Goal: Use online tool/utility: Utilize a website feature to perform a specific function

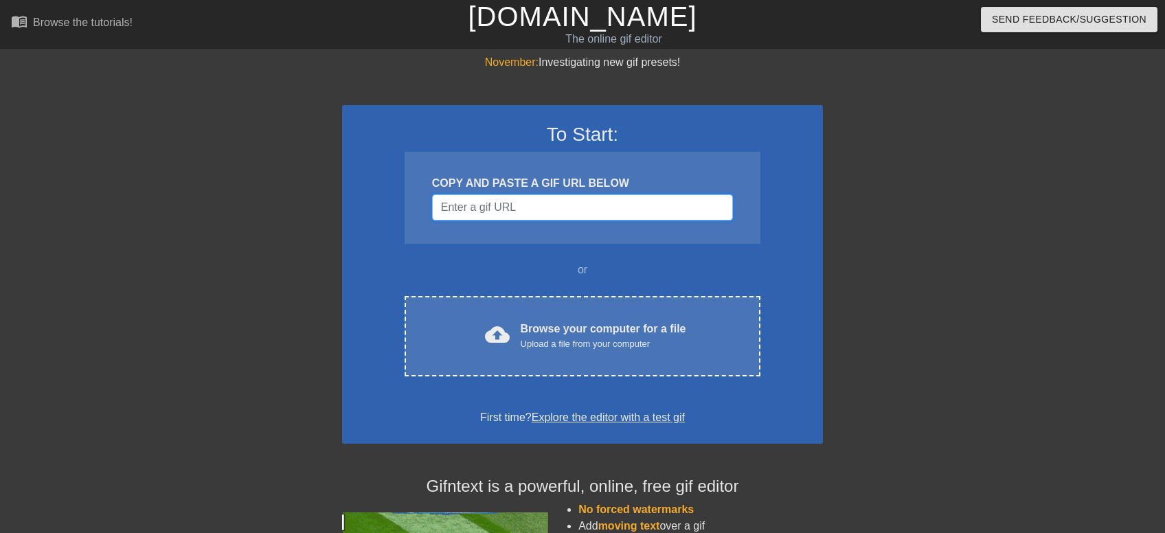
click at [539, 210] on input "Username" at bounding box center [582, 207] width 301 height 26
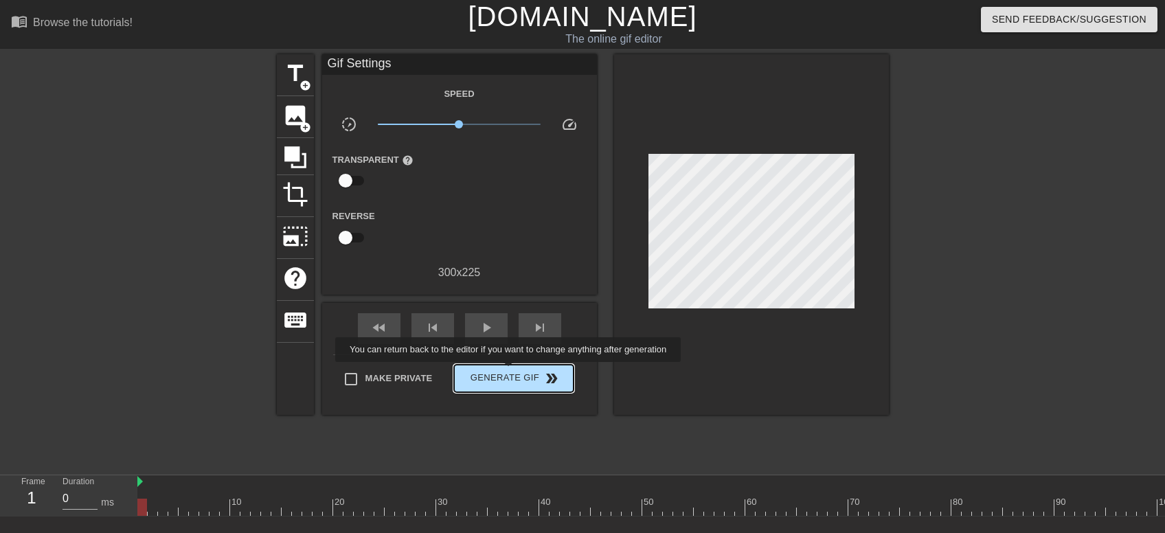
click at [510, 372] on span "Generate Gif double_arrow" at bounding box center [514, 378] width 108 height 16
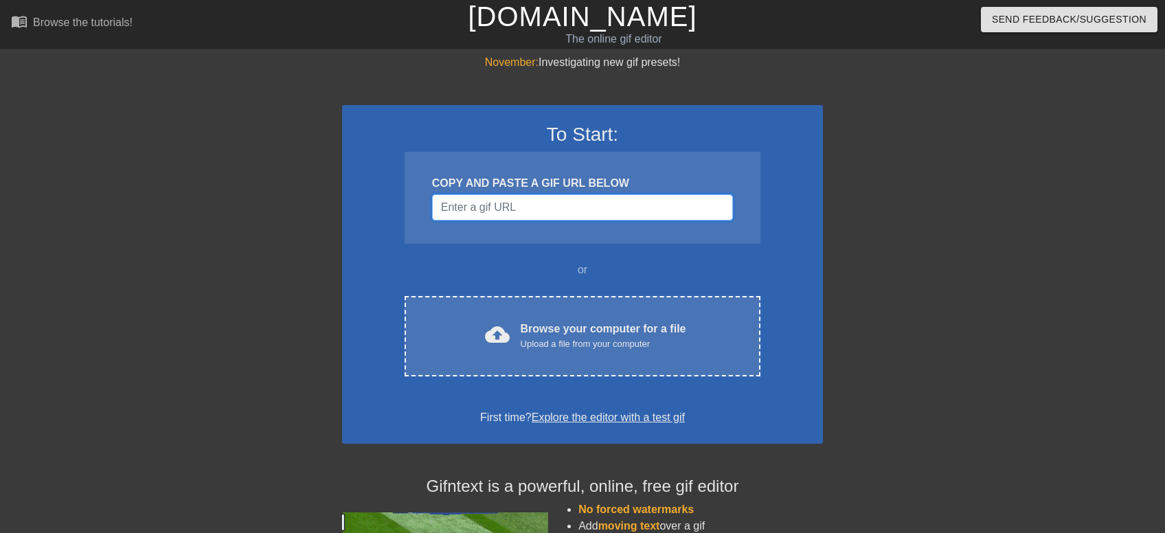
click at [521, 205] on input "Username" at bounding box center [582, 207] width 301 height 26
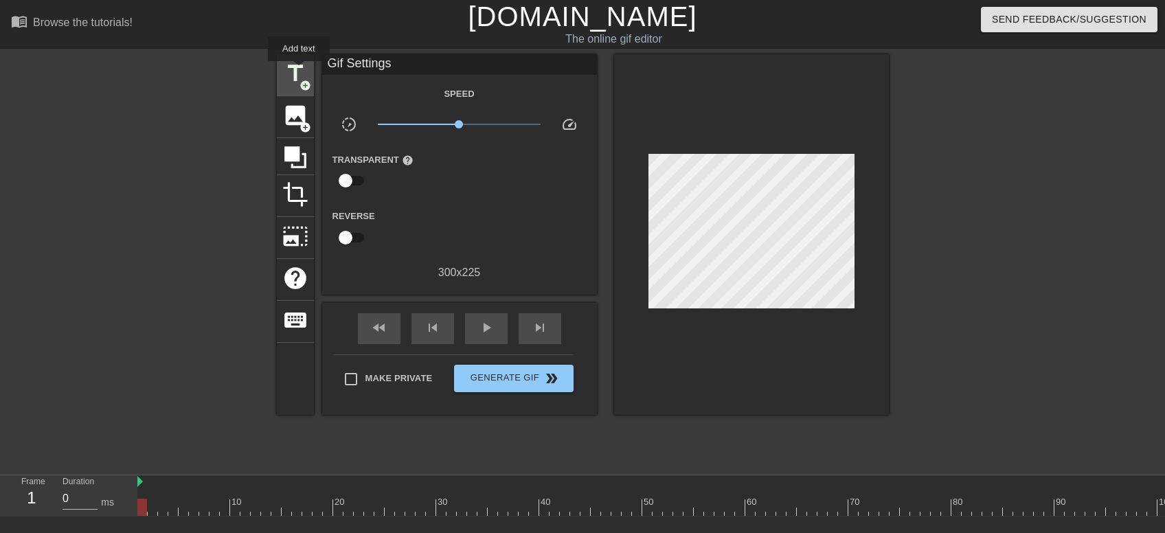
click at [299, 71] on span "title" at bounding box center [295, 73] width 26 height 26
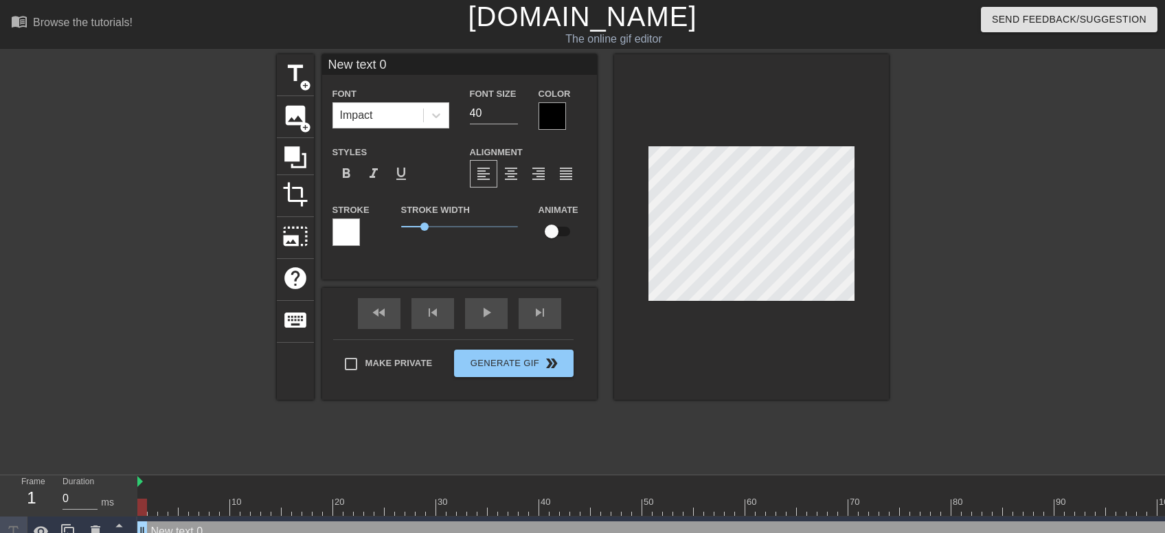
scroll to position [0, 1]
type input "New text"
type textarea "New text"
type input "New text"
type textarea "New text"
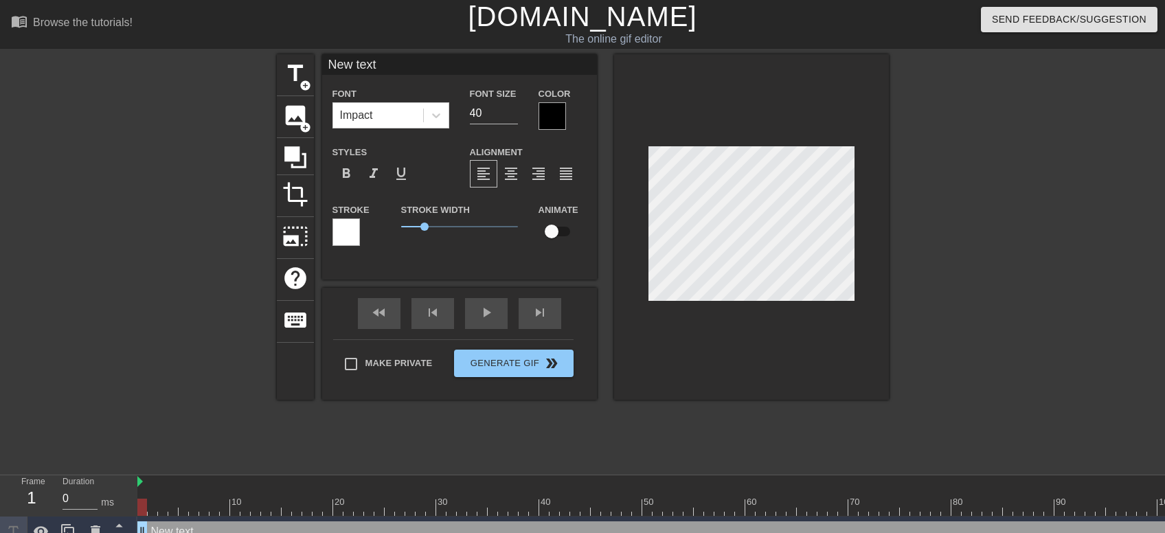
type input "New tex"
type textarea "New tex"
type input "New te"
type textarea "New te"
type input "New t"
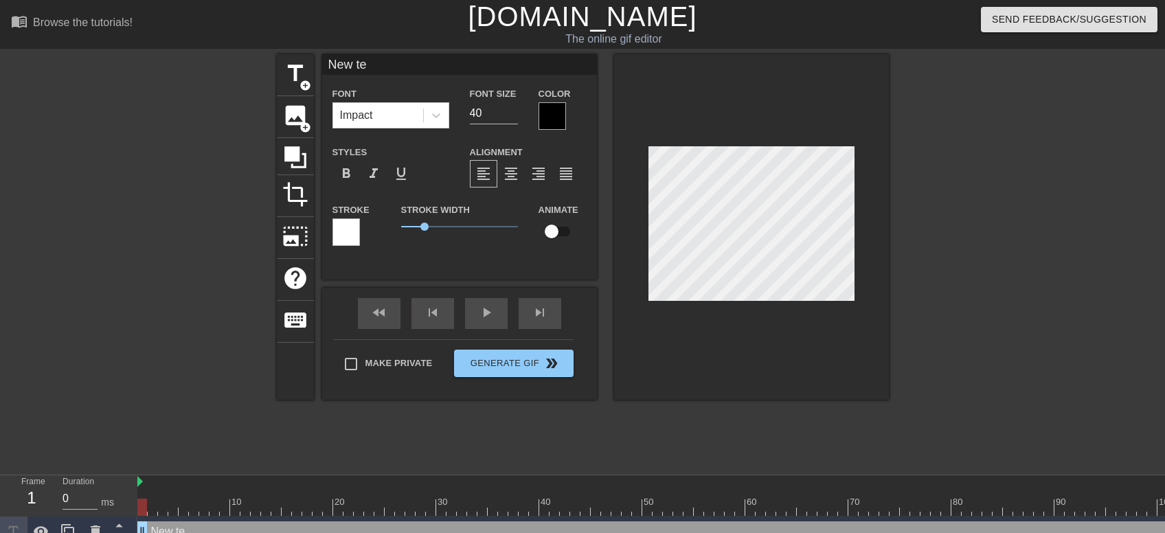
type textarea "New t"
type input "New"
type textarea "New"
type input "New"
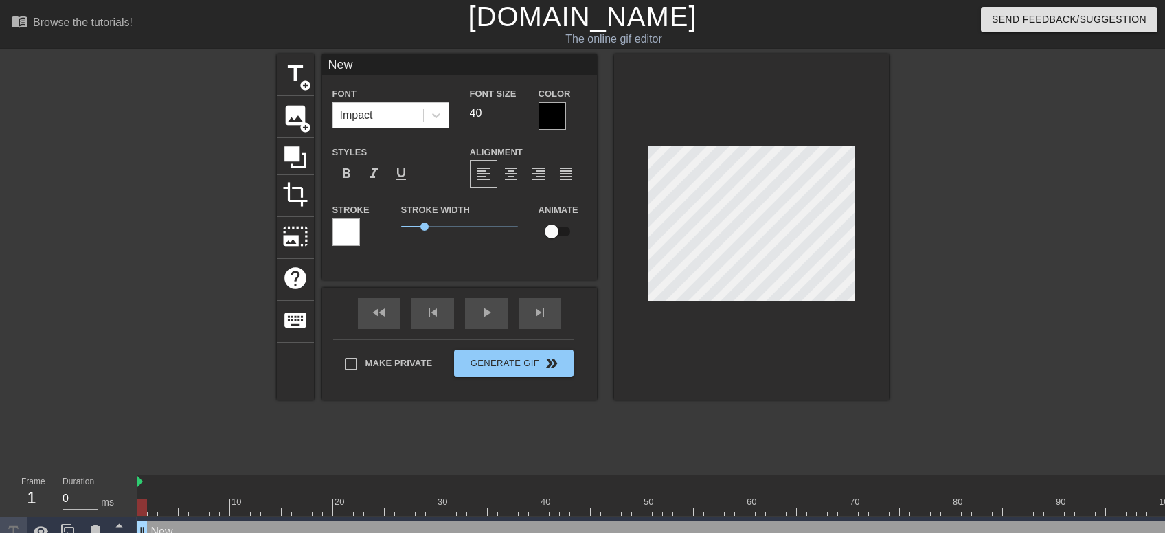
type textarea "New"
type input "Ne"
type textarea "Ne"
type input "N"
type textarea "N"
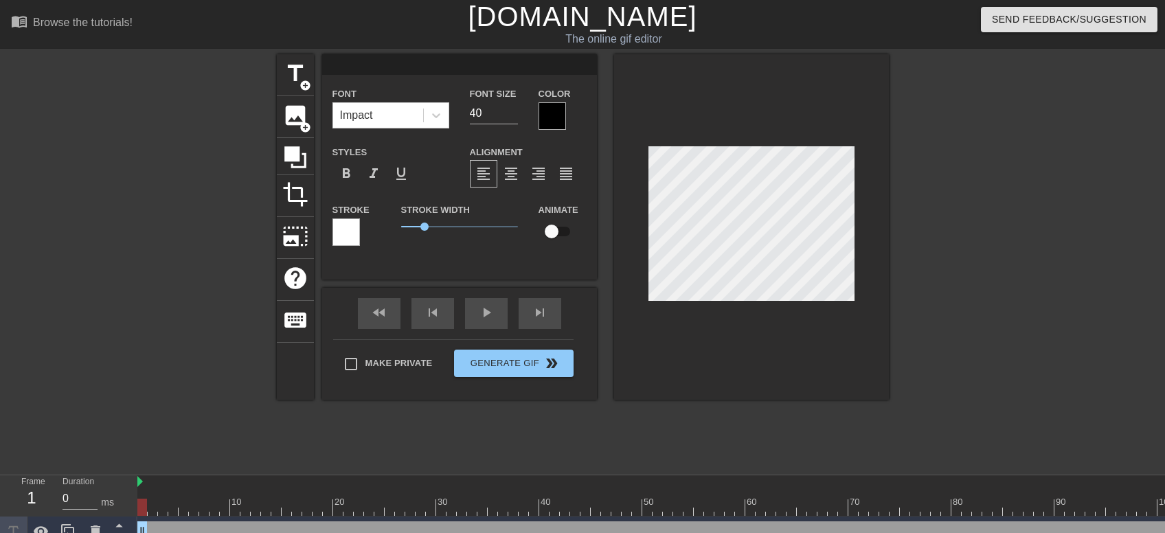
type input "A"
type textarea "A"
type input "Ah"
type textarea "Ah"
type input "Ah,"
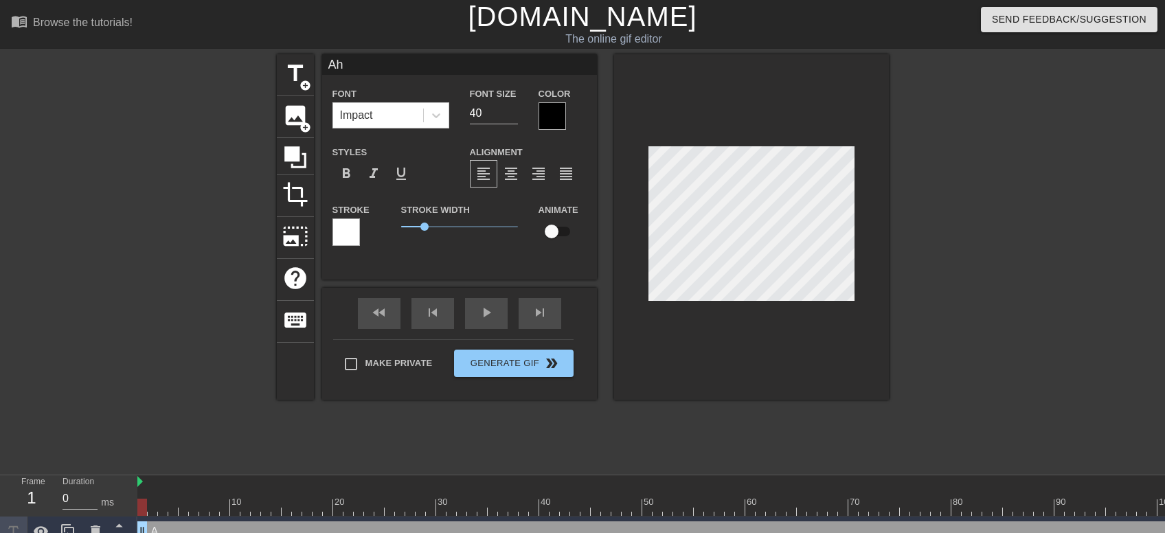
type textarea "Ah,"
type input "Ah,"
type textarea "Ah,"
type input "Ah, t"
type textarea "Ah, t"
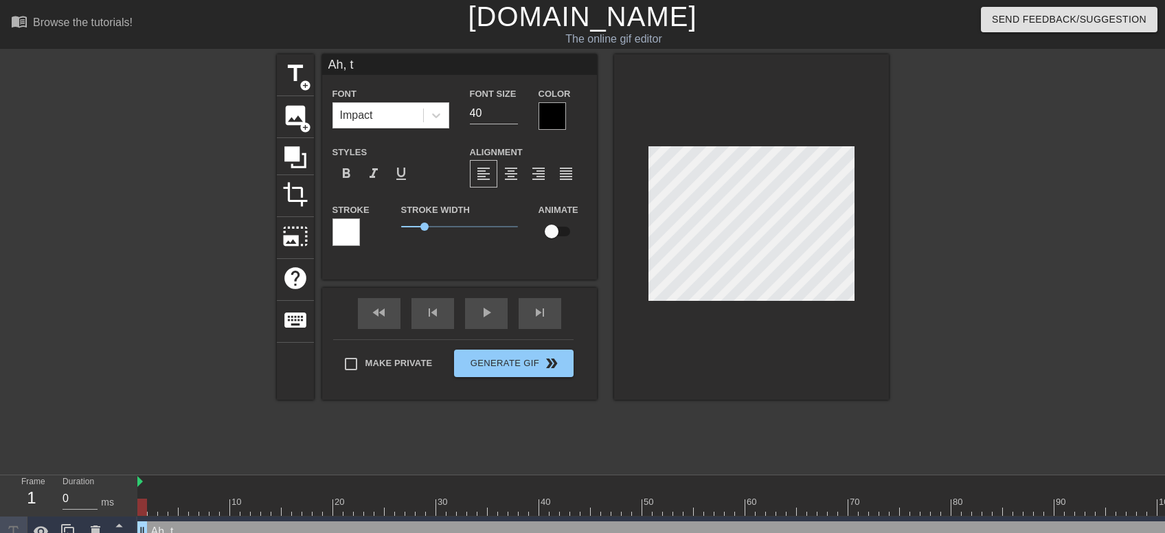
type input "Ah, th"
type textarea "Ah, th"
type input "Ah, the"
type textarea "Ah, the"
type input "Ah, the"
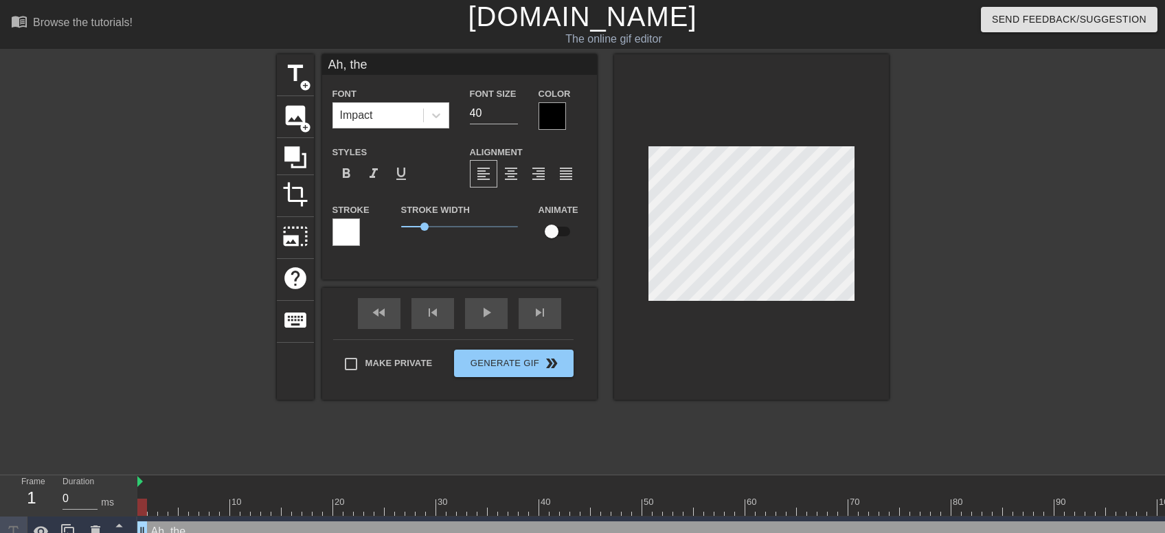
type textarea "Ah, the"
type input "Ah, the s"
type textarea "Ah, the s"
type input "Ah, the se"
type textarea "Ah, the se"
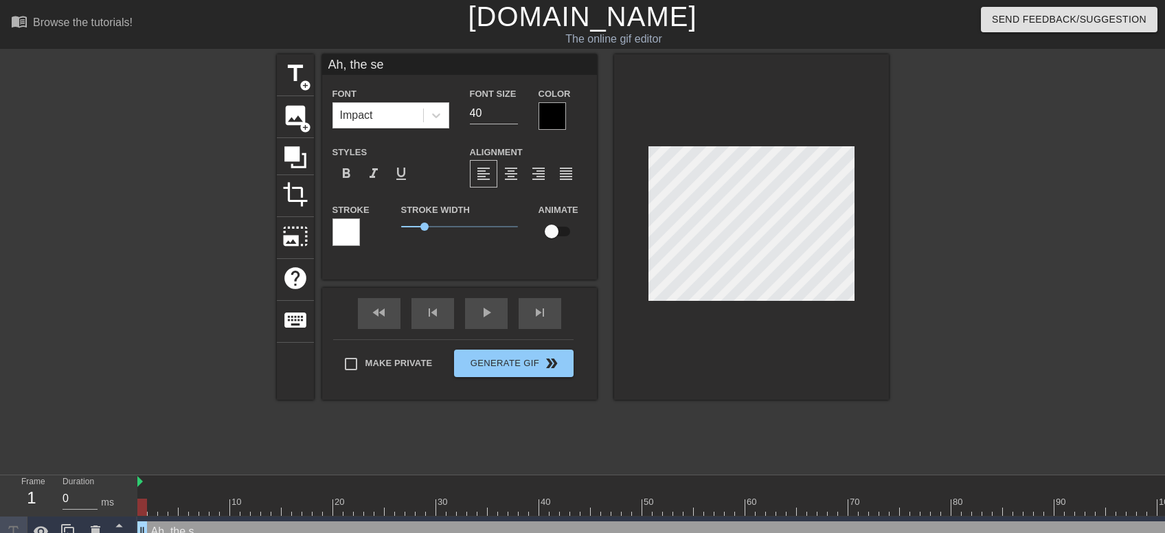
type input "Ah, the sec"
type textarea "Ah, the sec"
type input "Ah, the secr"
type textarea "Ah, the secr"
type input "Ah, the secre"
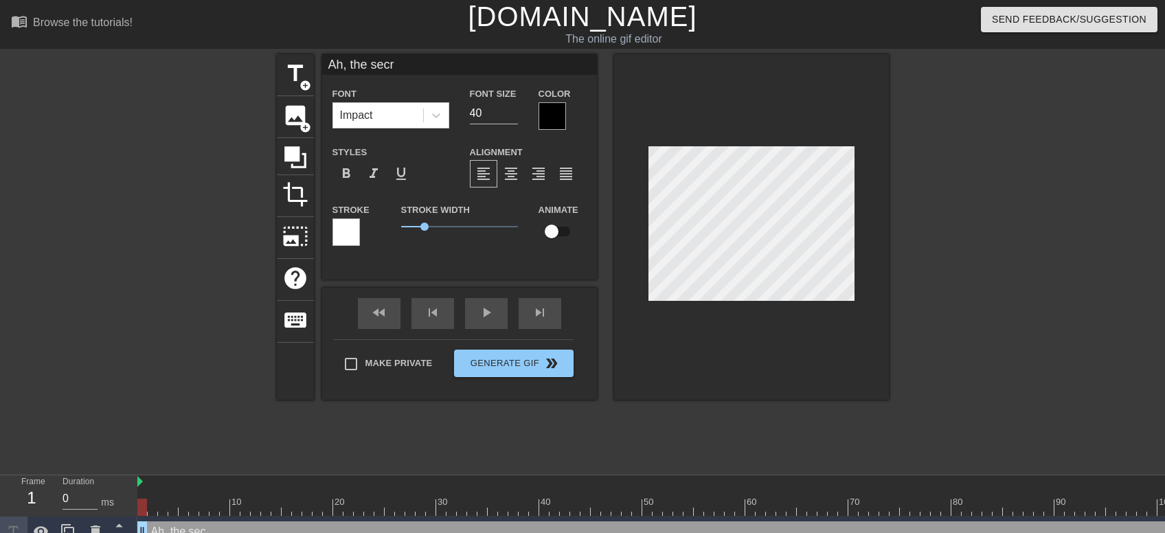
type textarea "Ah, the secre"
type input "Ah, the secret"
type textarea "Ah, the secret"
type input "Ah, the secret"
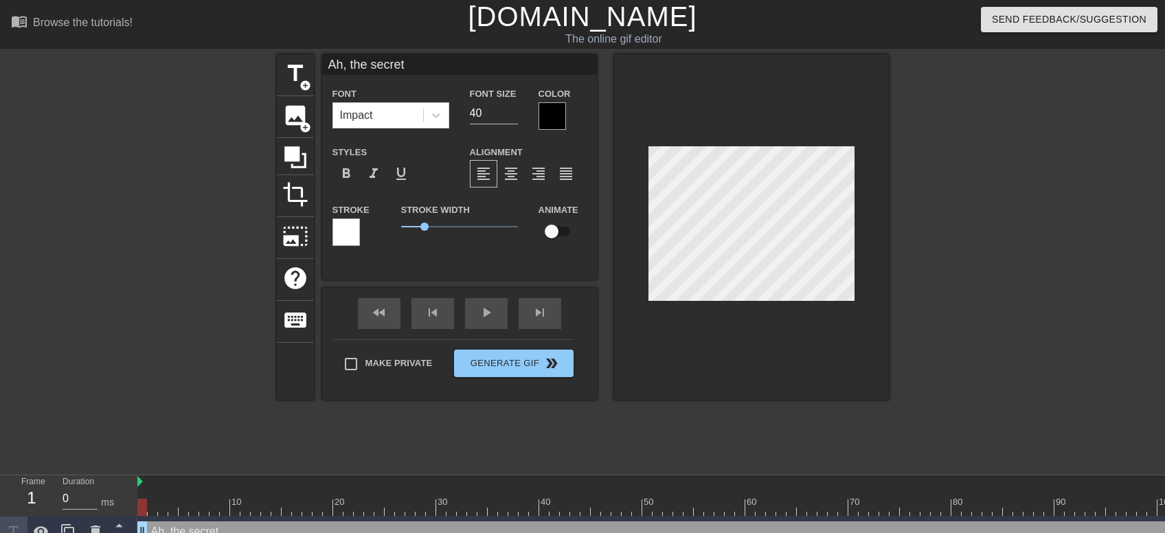
type textarea "Ah, the secret"
type input "Ah, the secret f"
type textarea "Ah, the secret f"
type input "Ah, the secret fi"
type textarea "Ah, the secret fi"
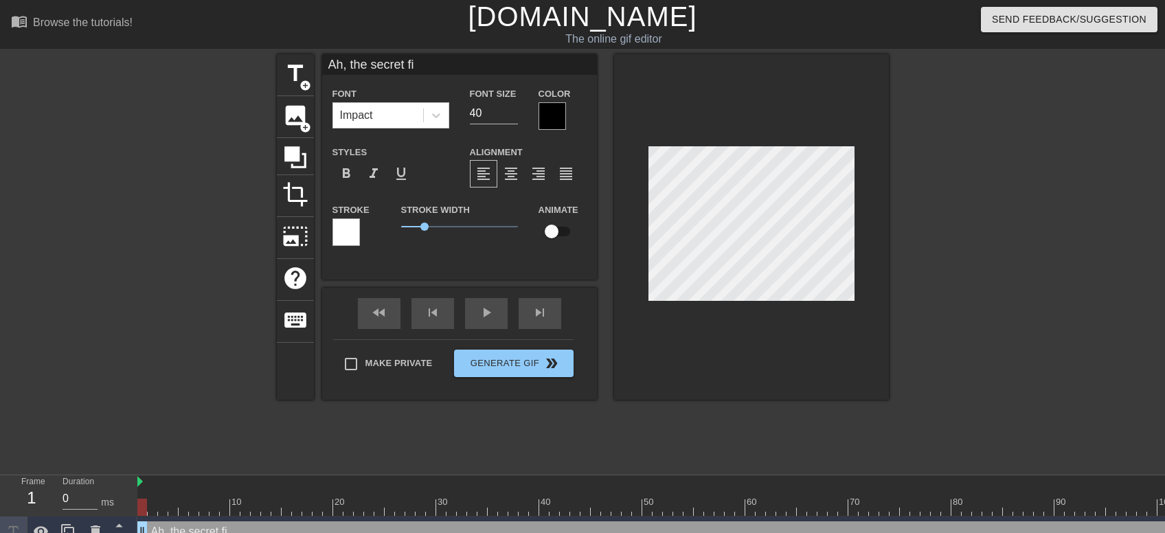
type input "Ah, the secret fil"
type textarea "Ah, the secret fil"
type input "Ah, the secret fili"
type textarea "Ah, the secret fili"
type input "Ah, the secret filin"
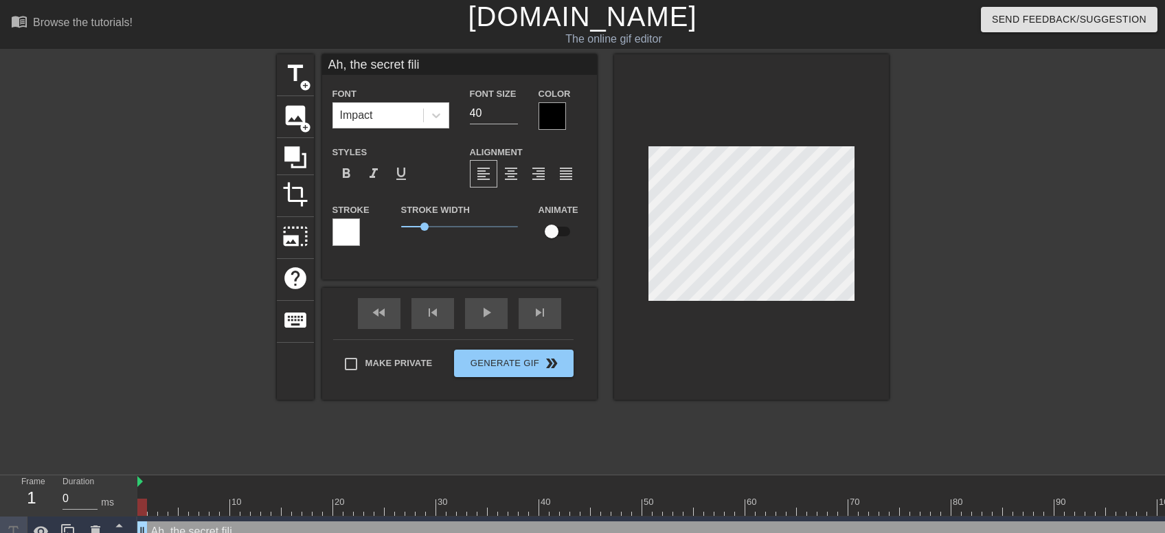
type textarea "Ah, the secret filin"
type input "Ah, the secret filing"
type textarea "Ah, the secret filing"
type input "Ah, the secret filin"
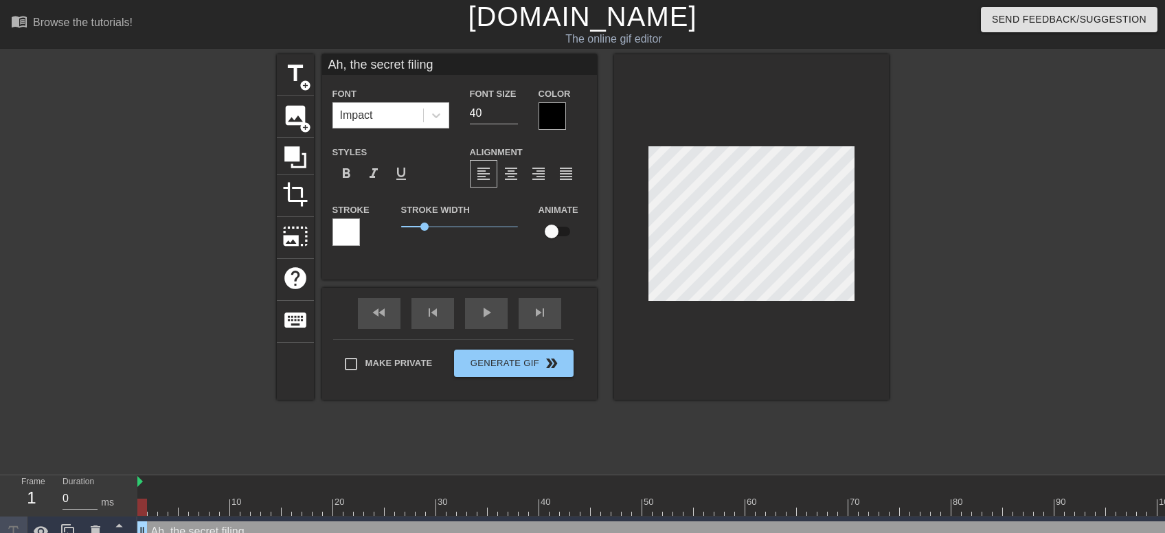
type textarea "Ah, the secret filin"
type input "Ah, the secret fili"
type textarea "Ah, the secret fili"
type input "Ah, the secret fil"
type textarea "Ah, the secret fil"
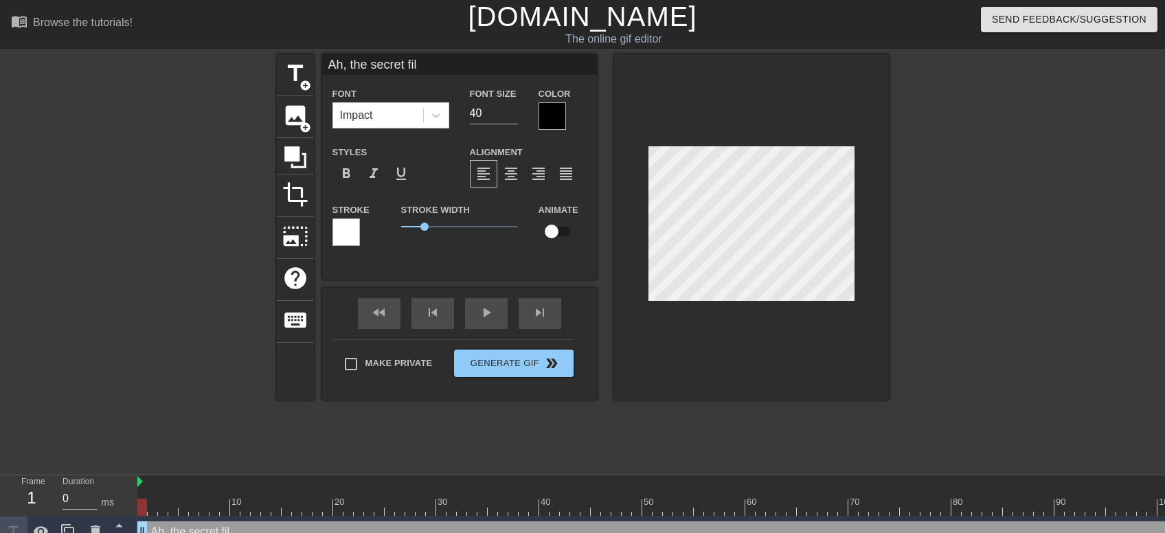
type input "Ah, the secret fi"
type textarea "Ah, the secret fi"
type input "Ah, the secret f"
type textarea "Ah, the secret f"
type input "Ah, the secret"
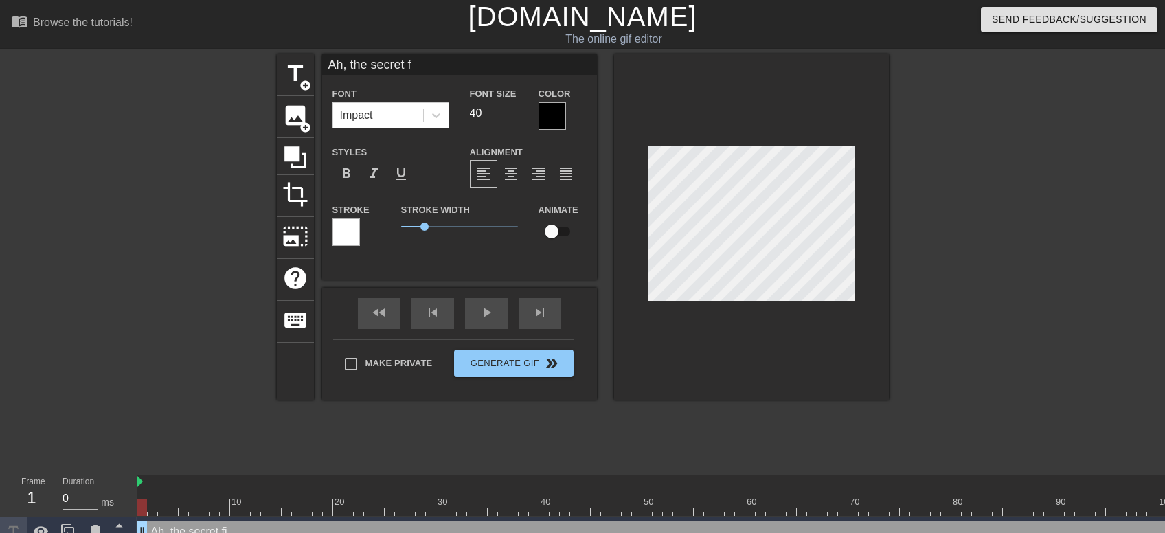
type textarea "Ah, the secret"
type input "Ah, the secret"
type textarea "Ah, the secret"
type input "Ah, the secret"
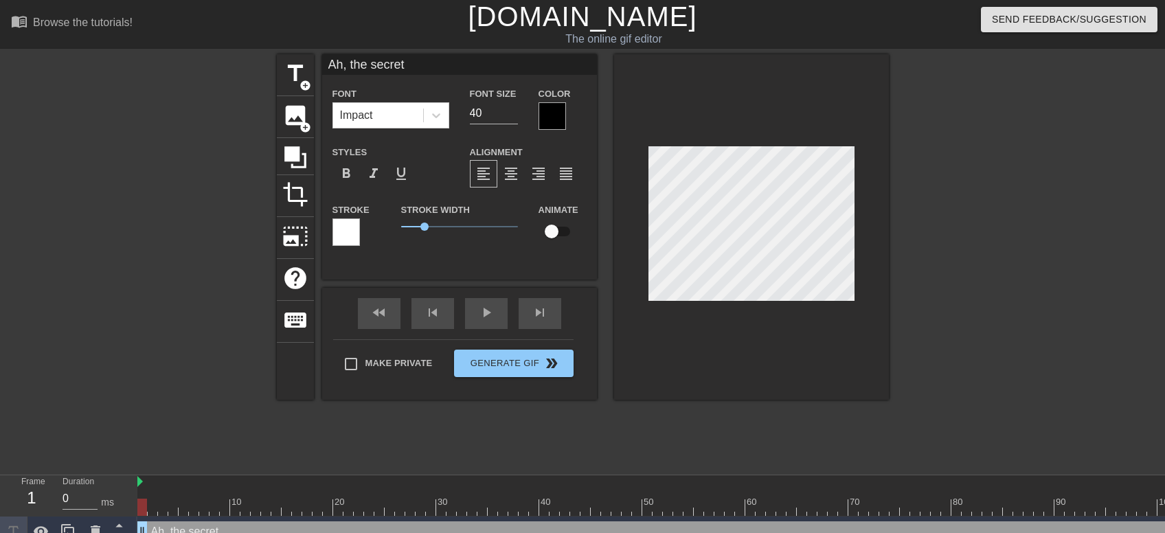
type textarea "Ah, the secret"
type input "Ah, the secretf"
type textarea "Ah, the secret f"
type input "Ah, the secretfi"
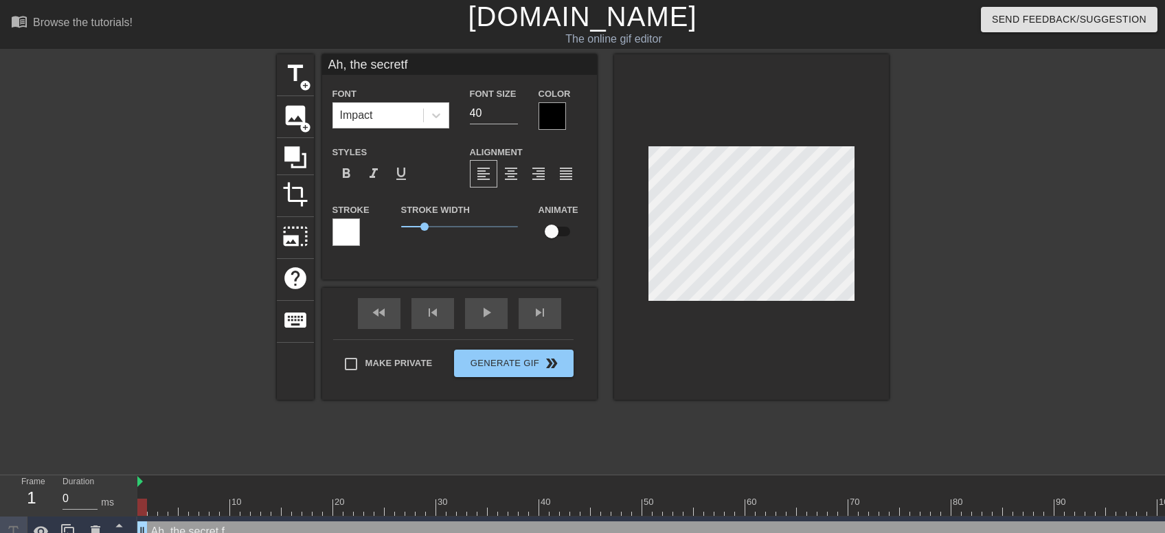
type textarea "Ah, the secret fi"
type input "Ah, the secretfil"
type textarea "Ah, the secret fil"
type input "Ah, the secretfili"
type textarea "Ah, the secret fili"
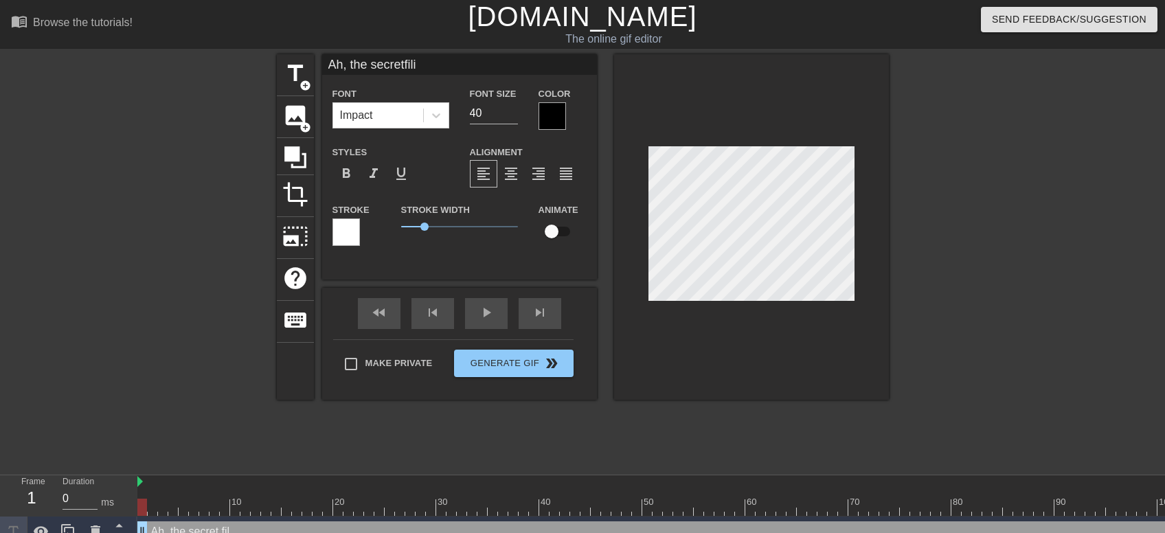
type input "Ah, the secretfilin"
type textarea "Ah, the secret filin"
type input "Ah, the secretfiling"
type textarea "Ah, the secret filing"
type input "Ah, the secretfiling"
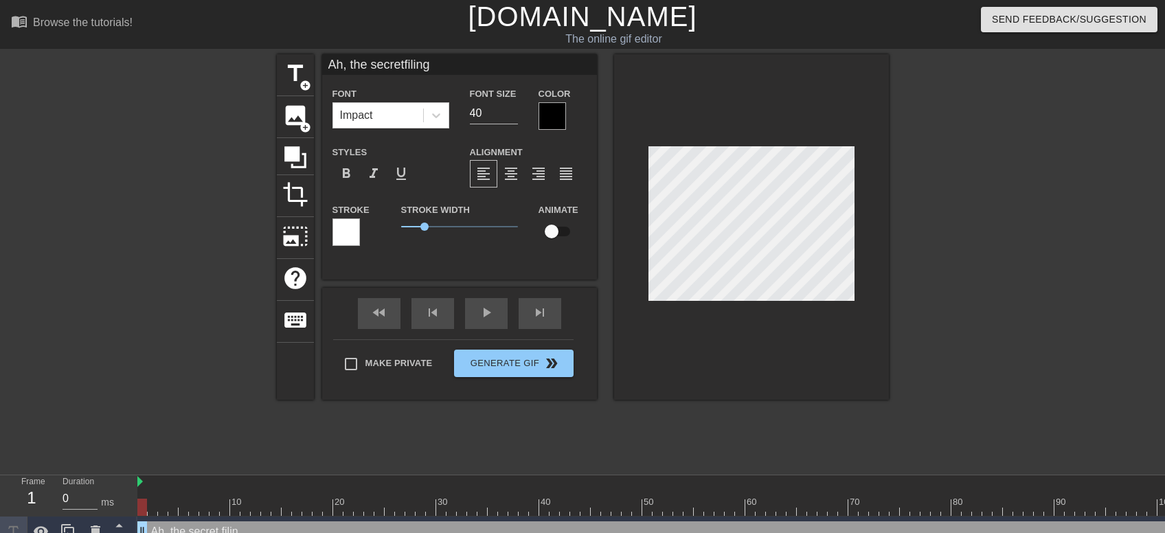
type textarea "Ah, the secret filing"
type input "Ah, the secretfiling a"
type textarea "Ah, the secret filing a"
type input "Ah, the secretfiling"
type textarea "Ah, the secret filing"
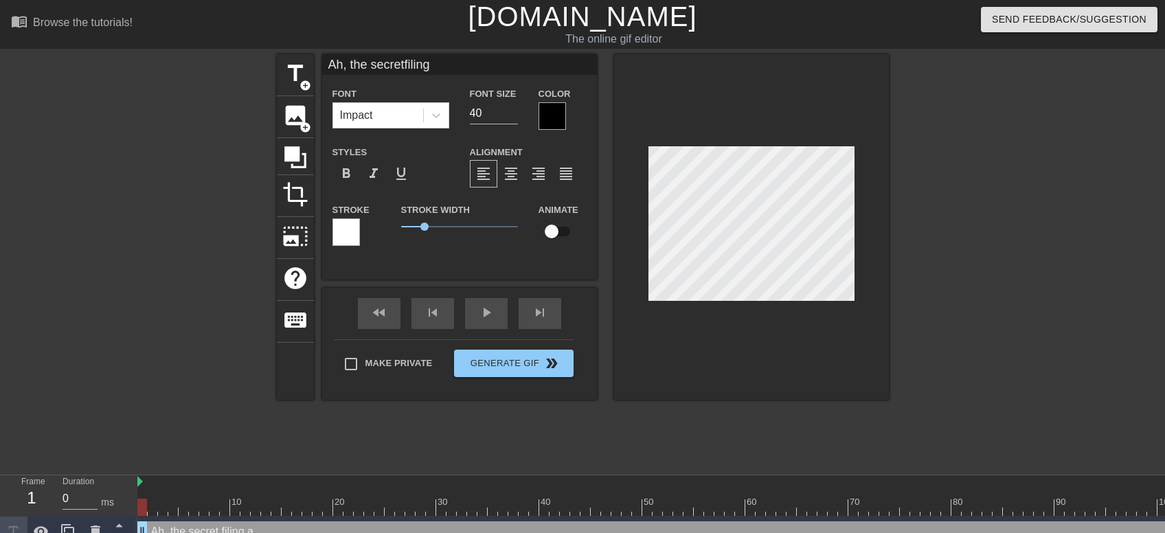
type input "Ah, the secretfiling c"
type textarea "Ah, the secret filing c"
type input "Ah, the secretfiling ca"
type textarea "Ah, the secret filing ca"
type input "Ah, the secretfiling cab"
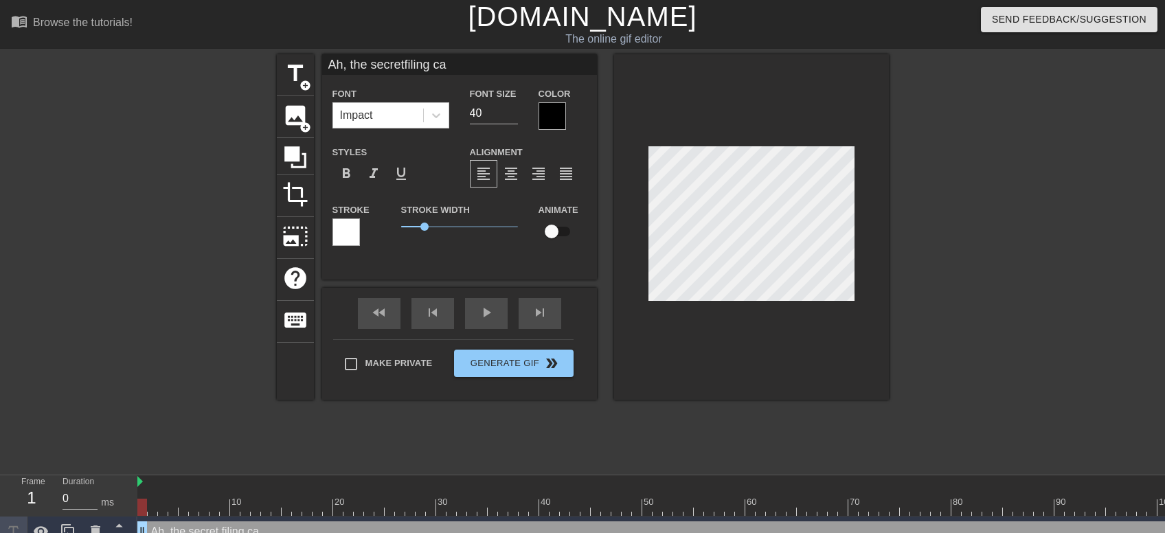
type textarea "Ah, the secret filing cab"
type input "Ah, the secretfiling cabi"
type textarea "Ah, the secret filing cabi"
type input "Ah, the secretfiling cabin"
type textarea "Ah, the secret filing cabin"
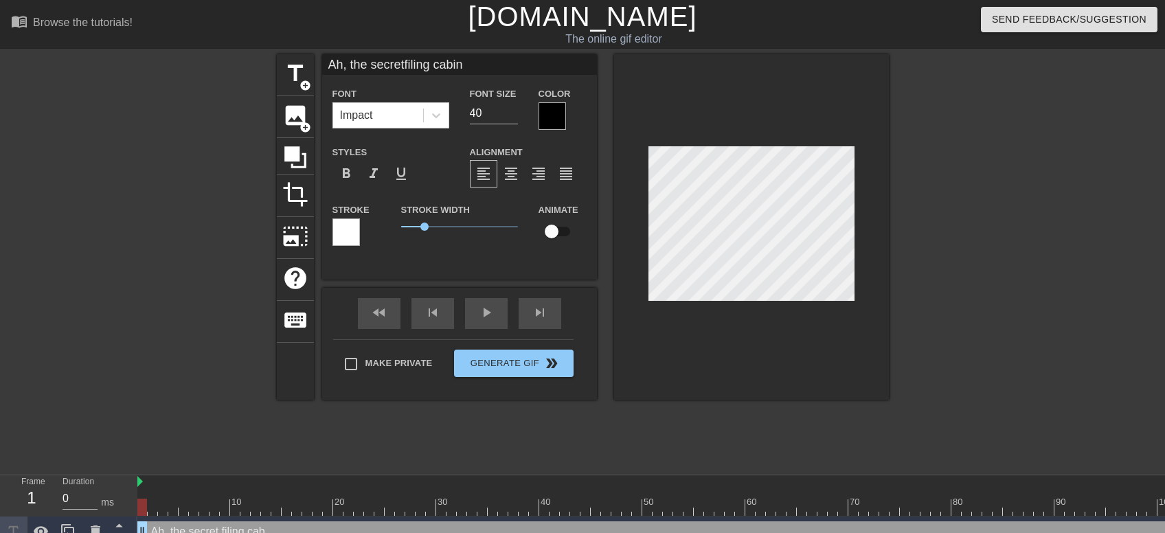
scroll to position [1, 2]
type input "Ah, the secretfiling cabine"
type textarea "Ah, the secret filing cabine"
type input "Ah, the secretfiling cabinet"
type textarea "Ah, the secret filing cabinet"
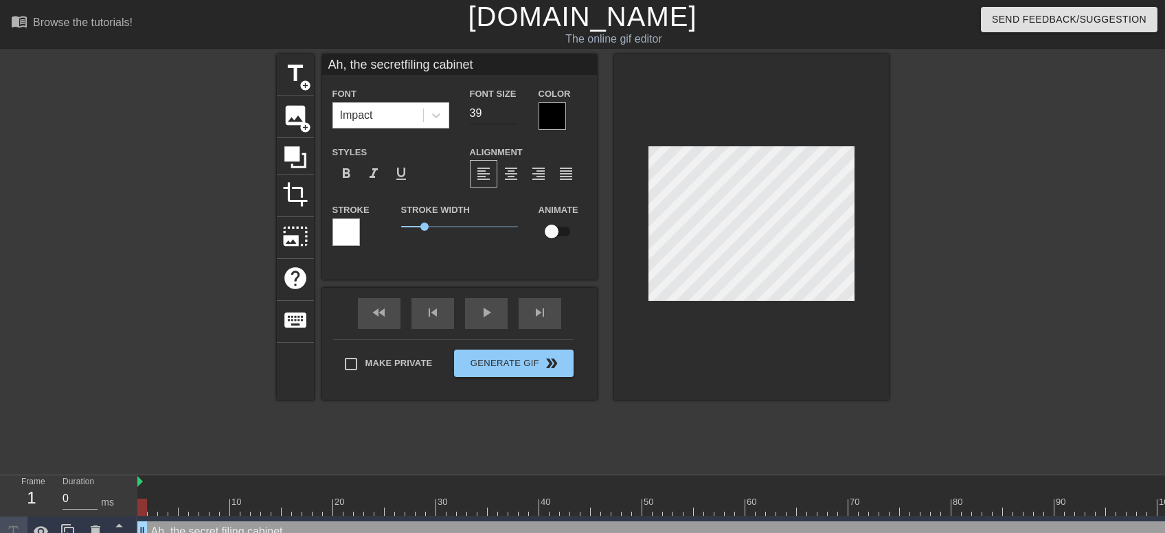
type input "Ah, the secretfiling cabinet"
type input "39"
click at [509, 114] on input "39" at bounding box center [494, 113] width 48 height 22
type input "Ah, the secretfiling cabinet"
type input "38"
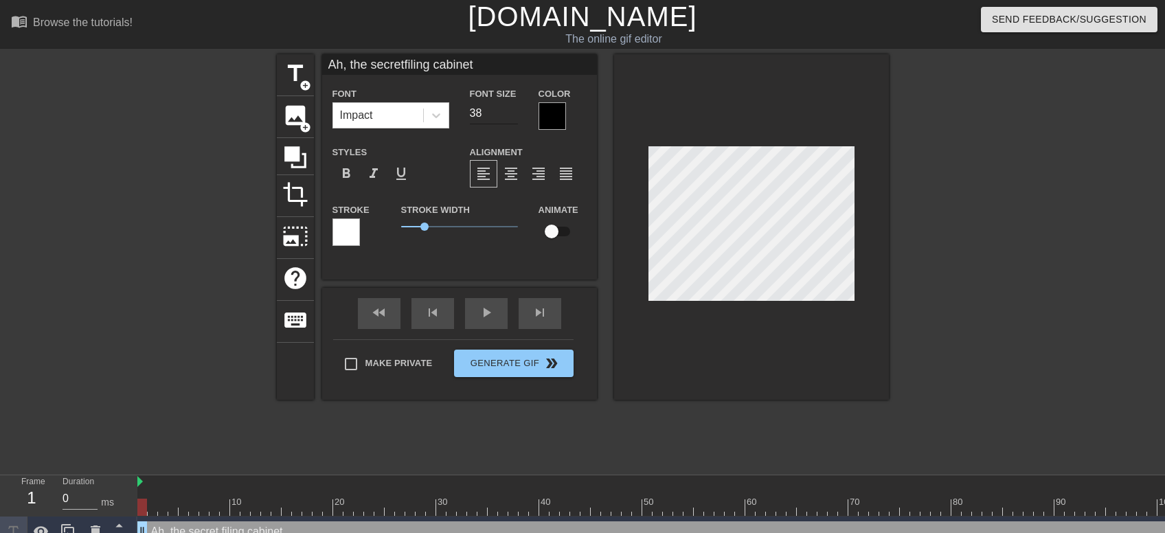
click at [509, 114] on input "38" at bounding box center [494, 113] width 48 height 22
type input "Ah, the secretfiling cabinet"
type input "37"
click at [509, 114] on input "37" at bounding box center [494, 113] width 48 height 22
type input "Ah, the secretfiling cabinet"
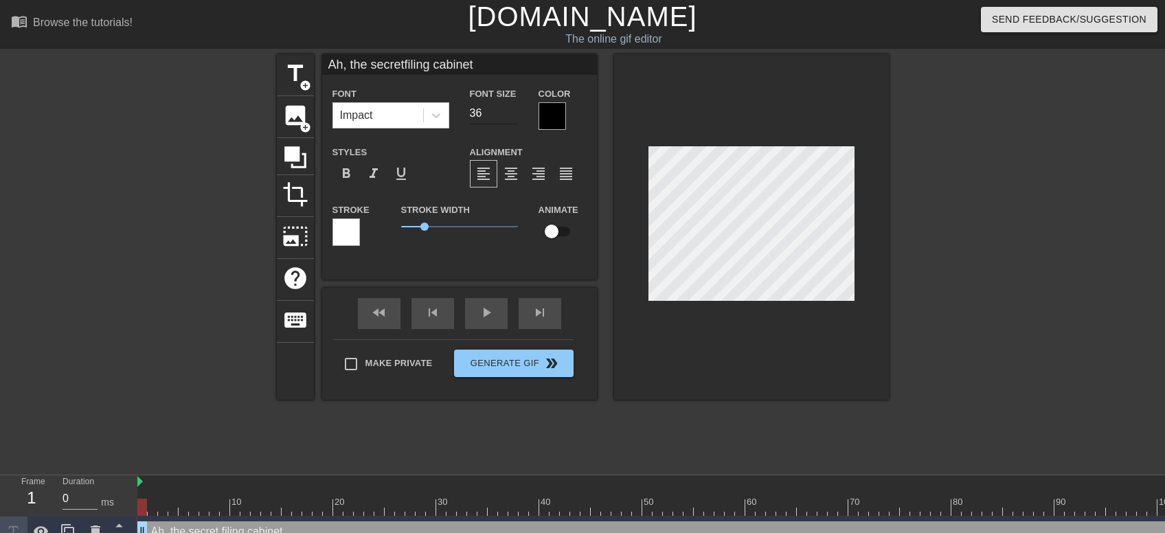
type input "36"
click at [509, 114] on input "36" at bounding box center [494, 113] width 48 height 22
type input "Ah, the secretfiling cabinet"
type input "35"
click at [509, 114] on input "35" at bounding box center [494, 113] width 48 height 22
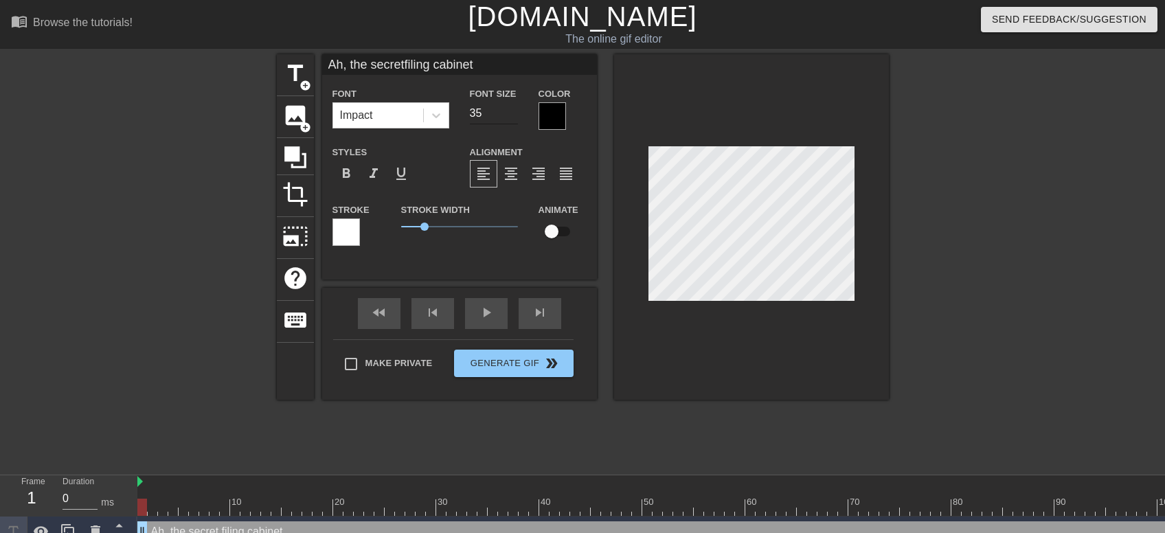
type input "Ah, the secretfiling cabinet"
type input "34"
click at [509, 114] on input "34" at bounding box center [494, 113] width 48 height 22
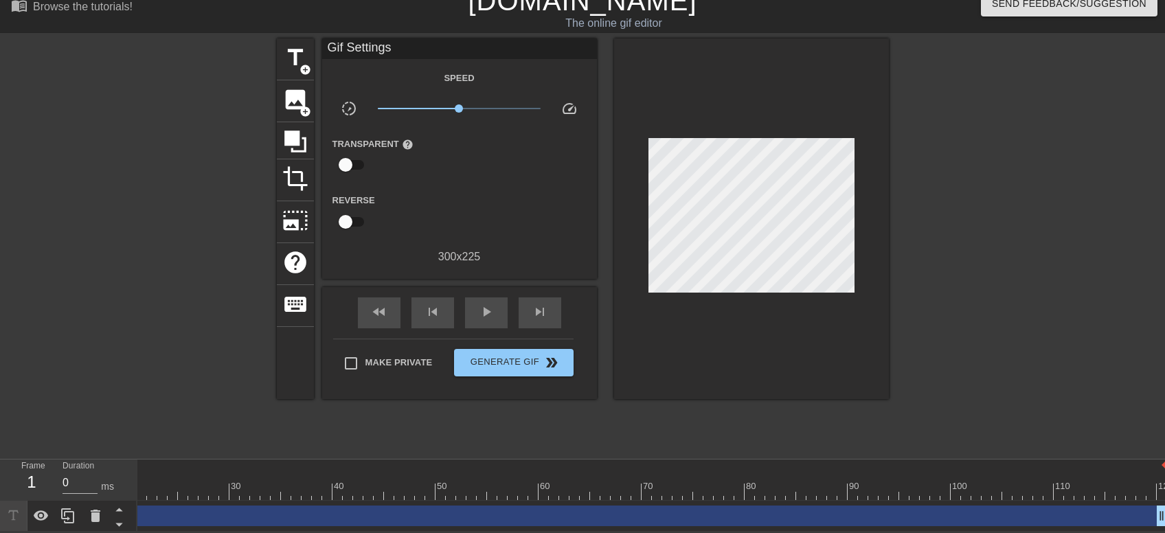
scroll to position [0, 216]
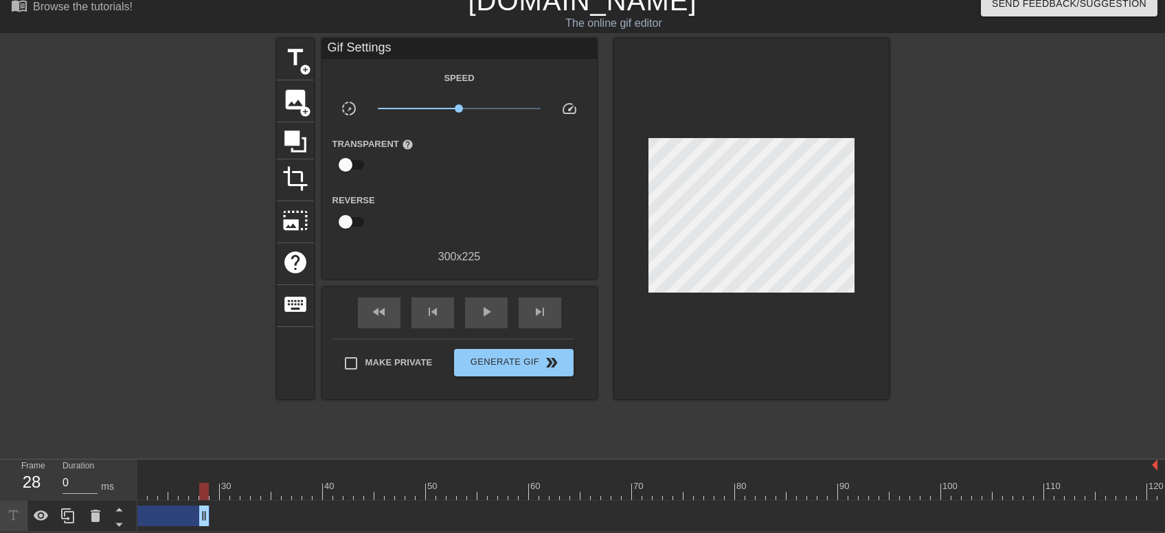
drag, startPoint x: 1150, startPoint y: 511, endPoint x: 206, endPoint y: 497, distance: 943.6
click at [206, 497] on div "10 20 30 40 50 60 70 80 90 100 110 120 Ah, the secret filing cabinet drag_handl…" at bounding box center [651, 496] width 1028 height 72
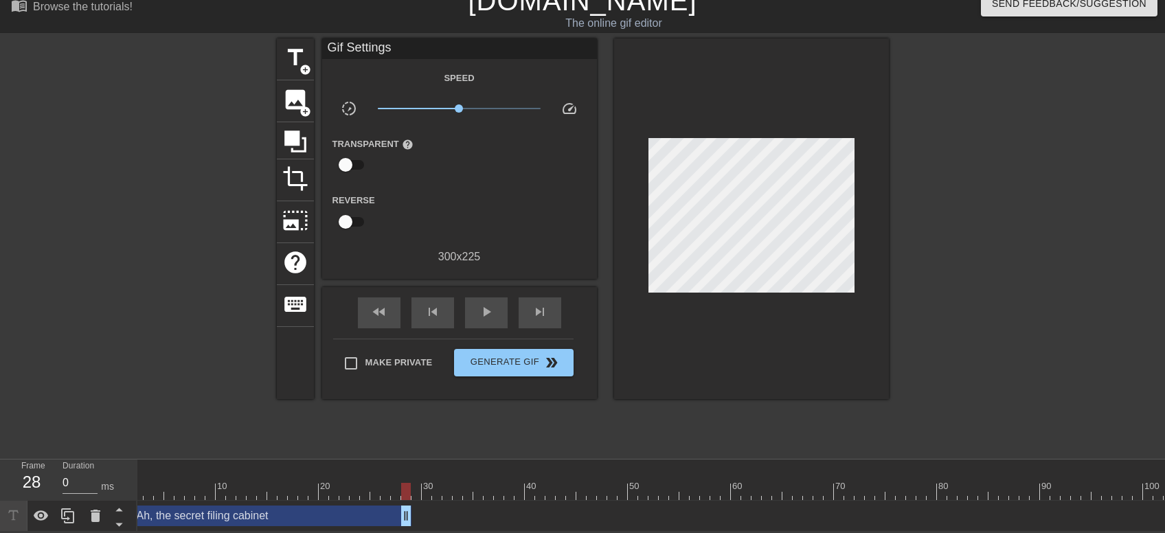
scroll to position [0, 0]
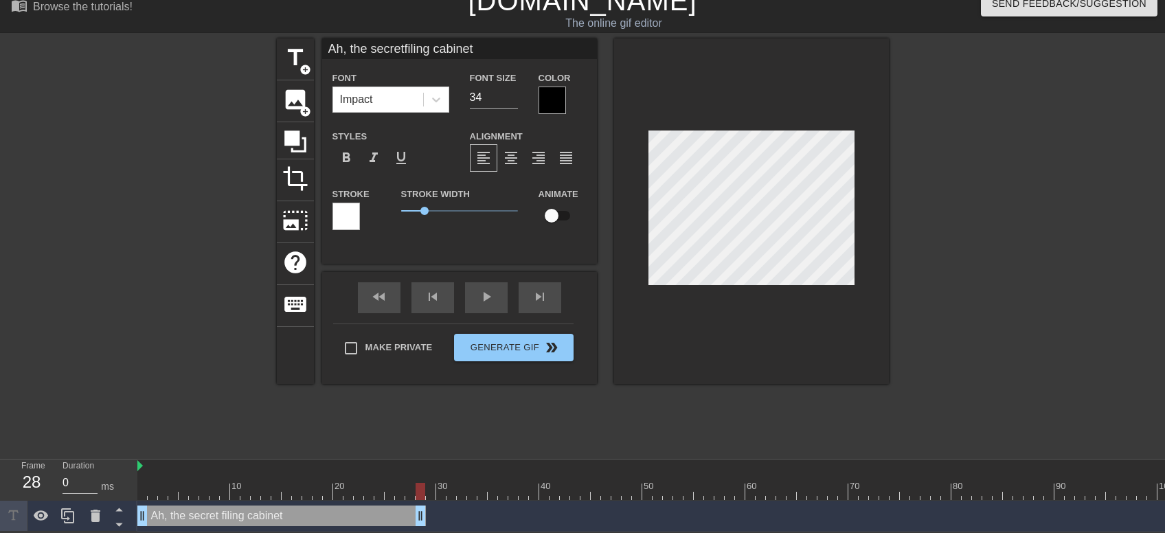
type input "Ah the secretfiling cabinet"
type textarea "Ah the secret filing cabinet"
type input "A the secretfiling cabinet"
type textarea "A the secret filing cabinet"
type input "the secretfiling cabinet"
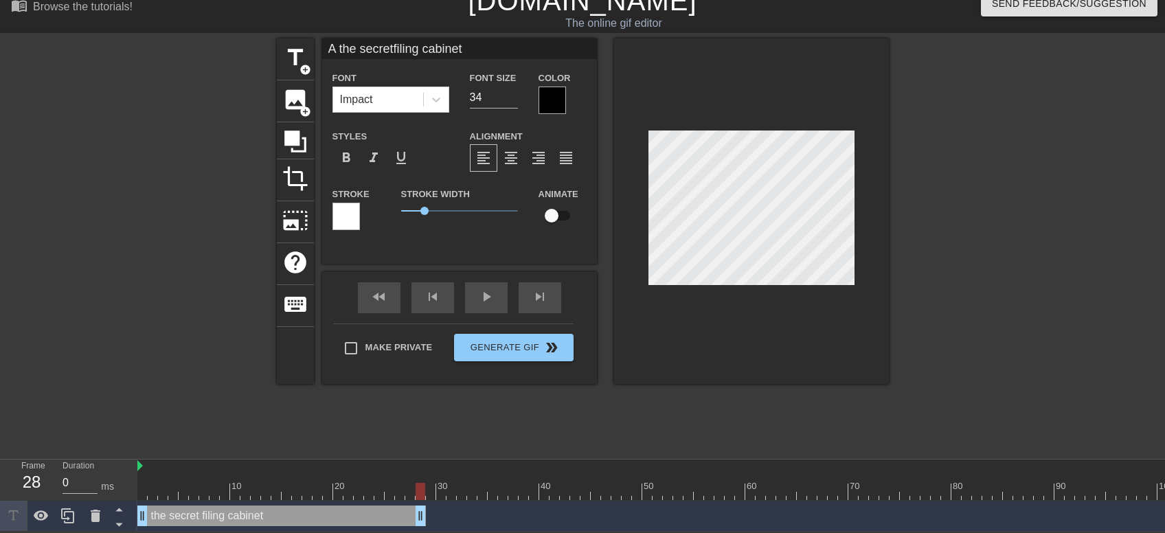
type textarea "the secret filing cabinet"
type input "F the secretfiling cabinet"
type textarea "F the secret filing cabinet"
type input "Fi the secretfiling cabinet"
type textarea "Fi the secret filing cabinet"
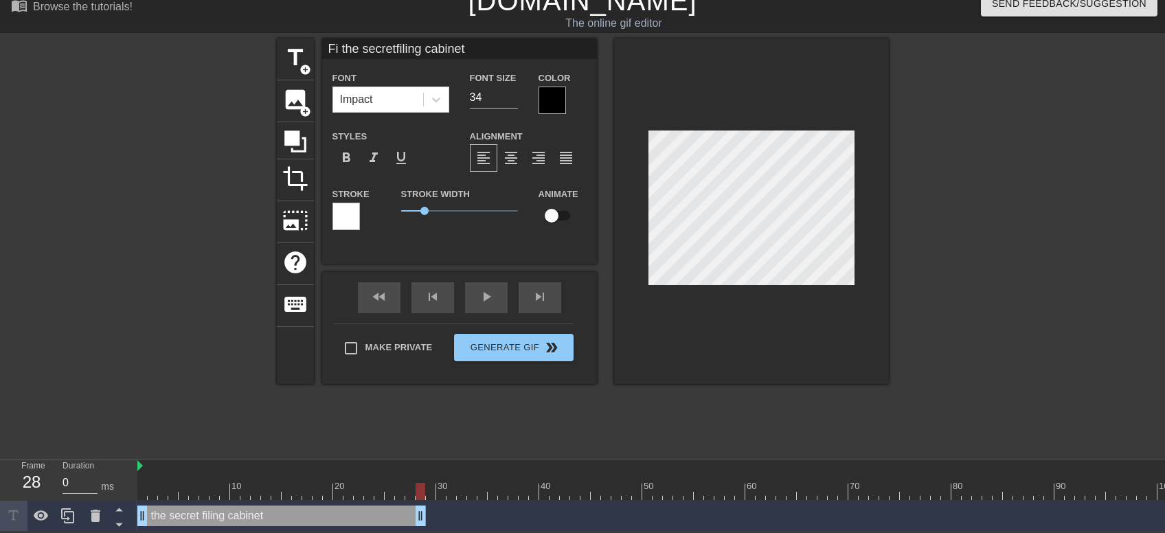
type input "Fin the secretfiling cabinet"
type textarea "Fin the secret filing cabinet"
type input "Fina the secretfiling cabinet"
type textarea "Fina the secret filing cabinet"
type input "Final the secretfiling cabinet"
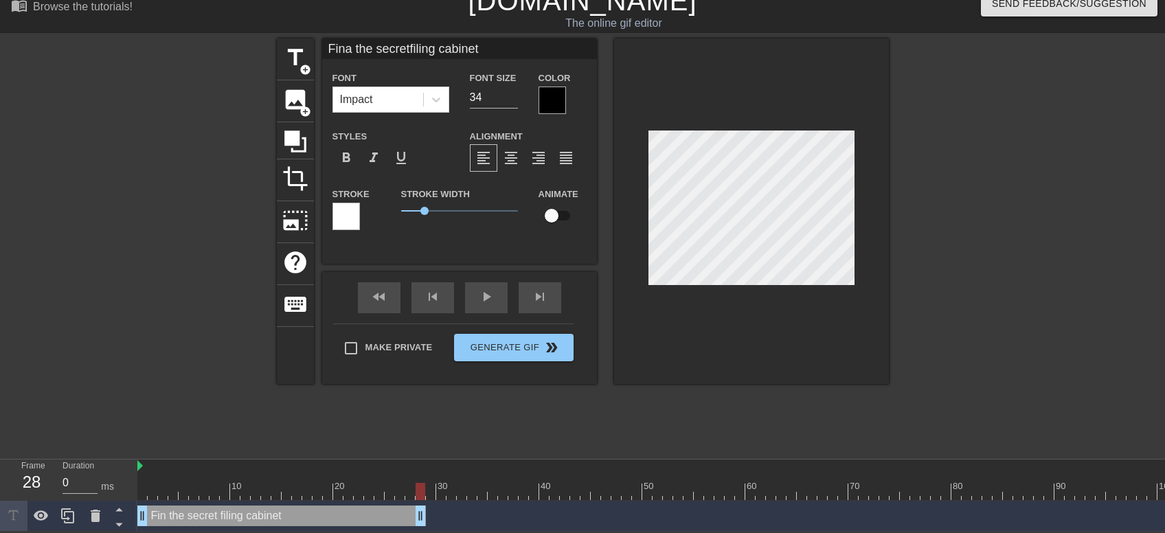
type textarea "Final the secret filing cabinet"
type input "Finall the secretfiling cabinet"
type textarea "Finall the secret filing cabinet"
type input "Finally the secretfiling cabinet"
type textarea "Finally the secret filing cabinet"
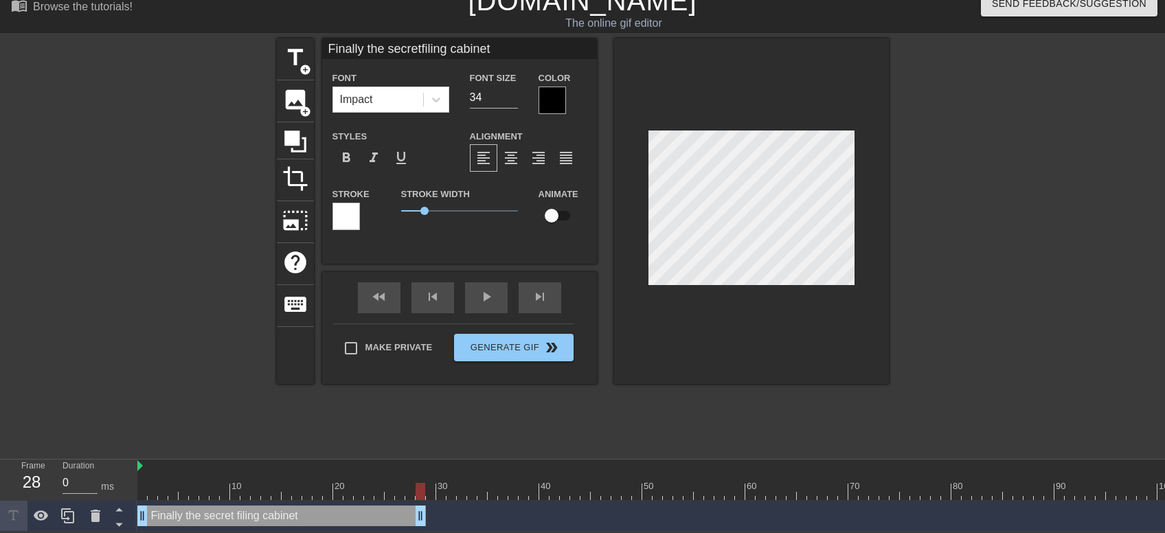
type input "Finally, the secretfiling cabinet"
type textarea "Finally, the secret filing cabinet"
click at [508, 153] on span "format_align_center" at bounding box center [511, 158] width 16 height 16
click at [383, 284] on div "Finally, the secretfiling cabinet Font Impact Font Size 34 Color Styles format_…" at bounding box center [459, 211] width 275 height 346
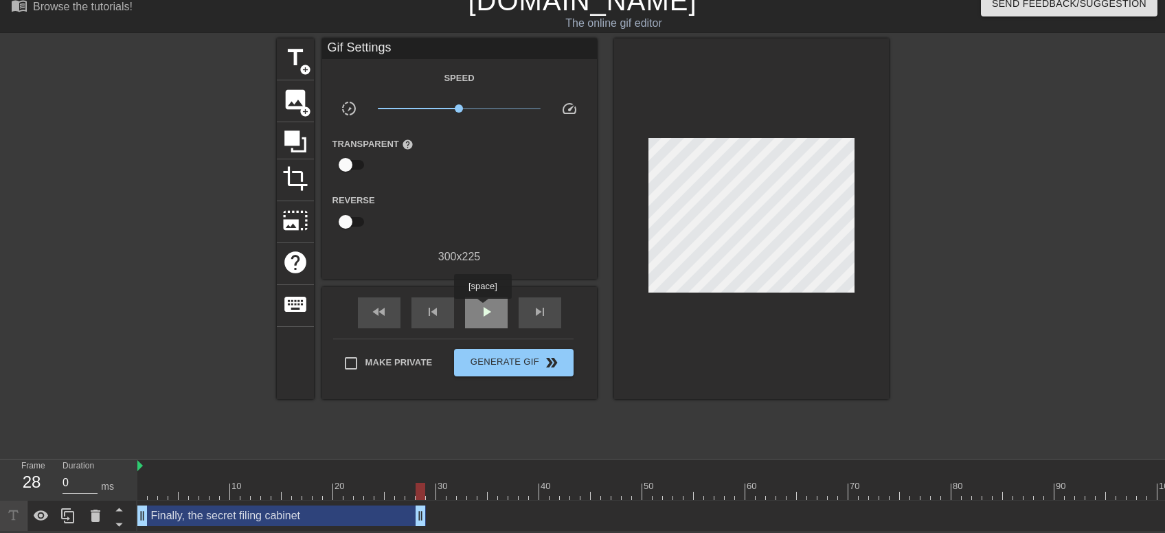
click at [482, 309] on span "play_arrow" at bounding box center [486, 312] width 16 height 16
click at [430, 314] on span "skip_previous" at bounding box center [433, 312] width 16 height 16
click at [498, 309] on div "pause" at bounding box center [486, 313] width 43 height 31
click at [437, 313] on span "skip_previous" at bounding box center [433, 312] width 16 height 16
click at [438, 316] on span "skip_previous" at bounding box center [433, 312] width 16 height 16
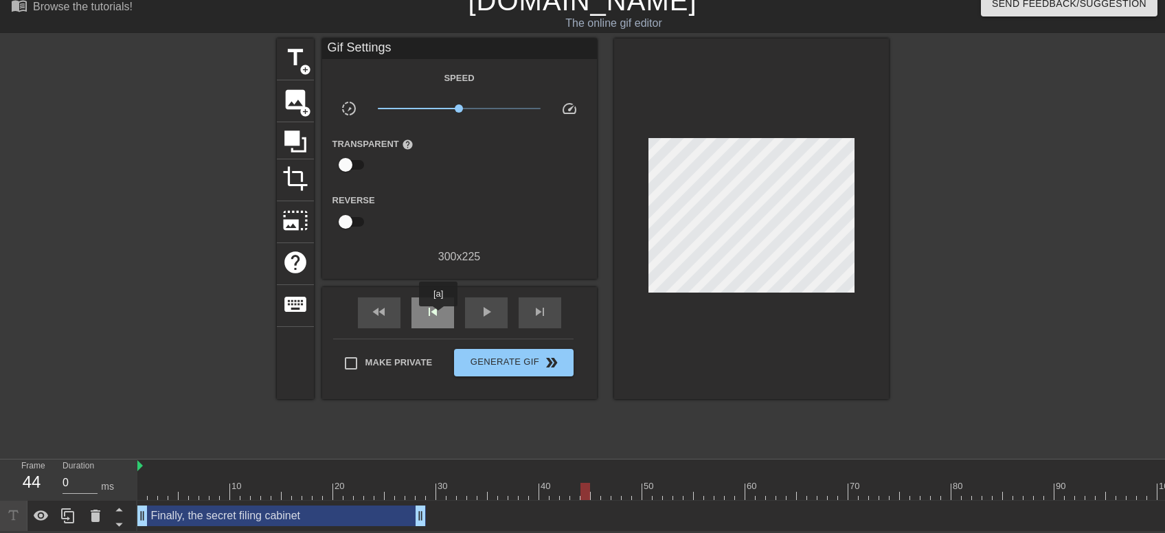
click at [438, 316] on span "skip_previous" at bounding box center [433, 312] width 16 height 16
click at [377, 316] on span "fast_rewind" at bounding box center [379, 312] width 16 height 16
click at [487, 304] on span "play_arrow" at bounding box center [486, 312] width 16 height 16
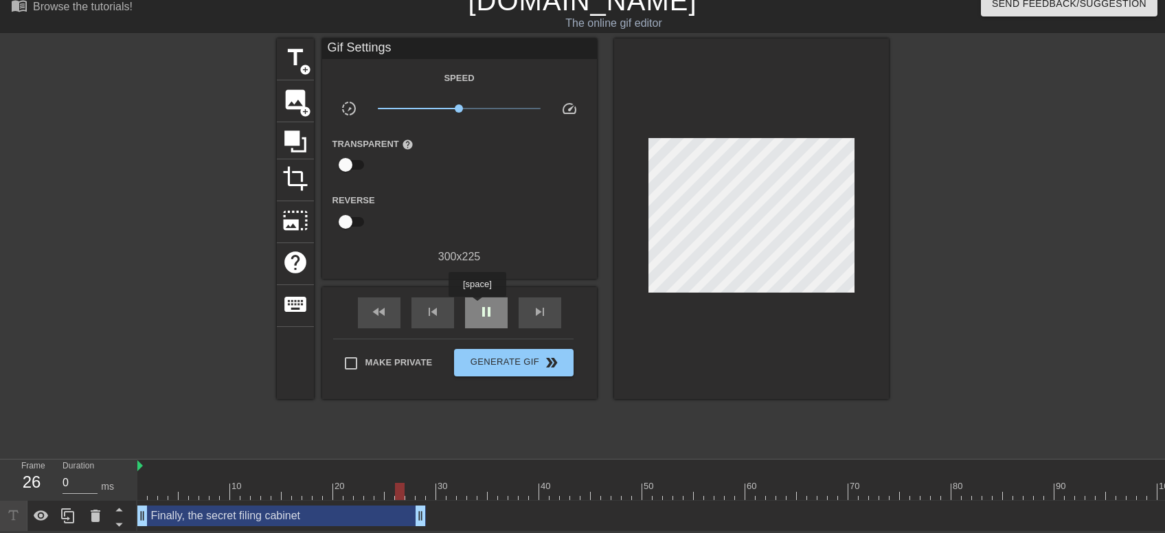
click at [481, 305] on span "pause" at bounding box center [486, 312] width 16 height 16
drag, startPoint x: 421, startPoint y: 512, endPoint x: 407, endPoint y: 513, distance: 13.8
click at [407, 513] on div "Finally, the secret filing cabinet drag_handle drag_handle" at bounding box center [276, 516] width 278 height 21
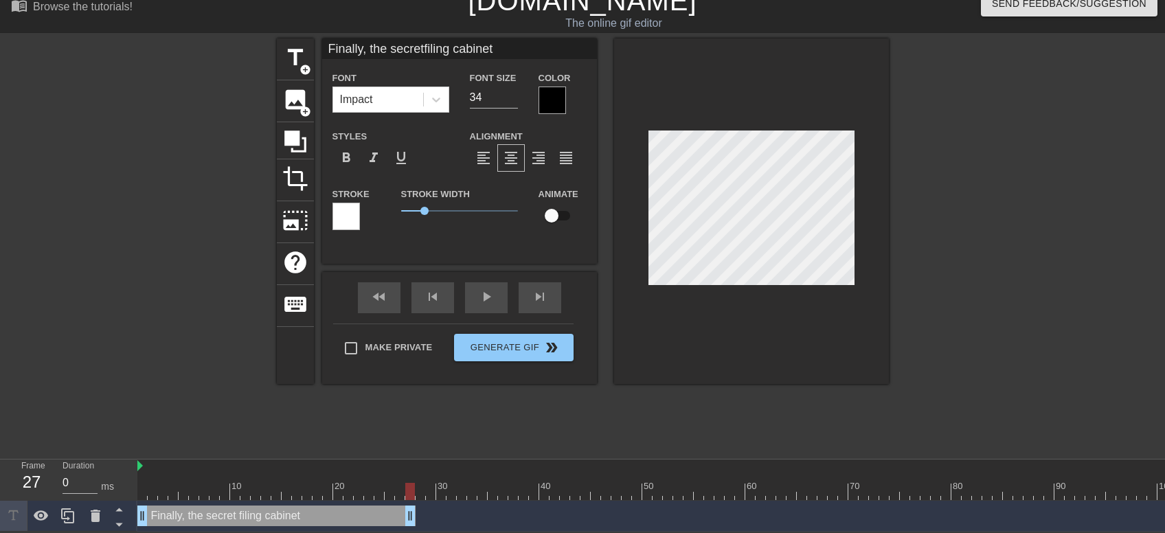
click at [420, 490] on div at bounding box center [755, 491] width 1237 height 17
click at [295, 59] on span "title" at bounding box center [295, 58] width 26 height 26
type input "New text 1"
type input "40"
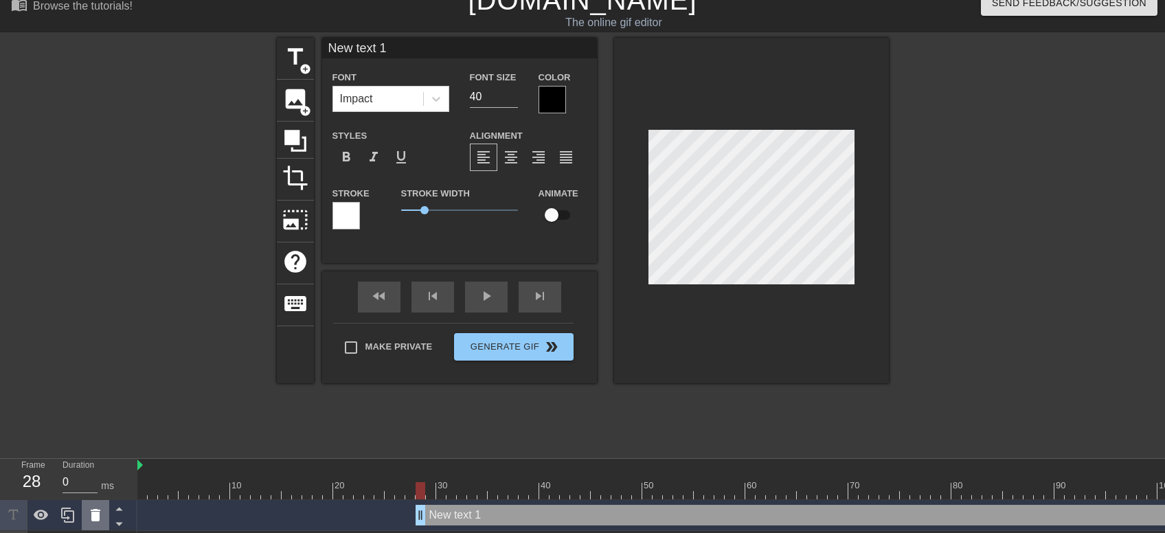
click at [95, 506] on div at bounding box center [95, 515] width 27 height 30
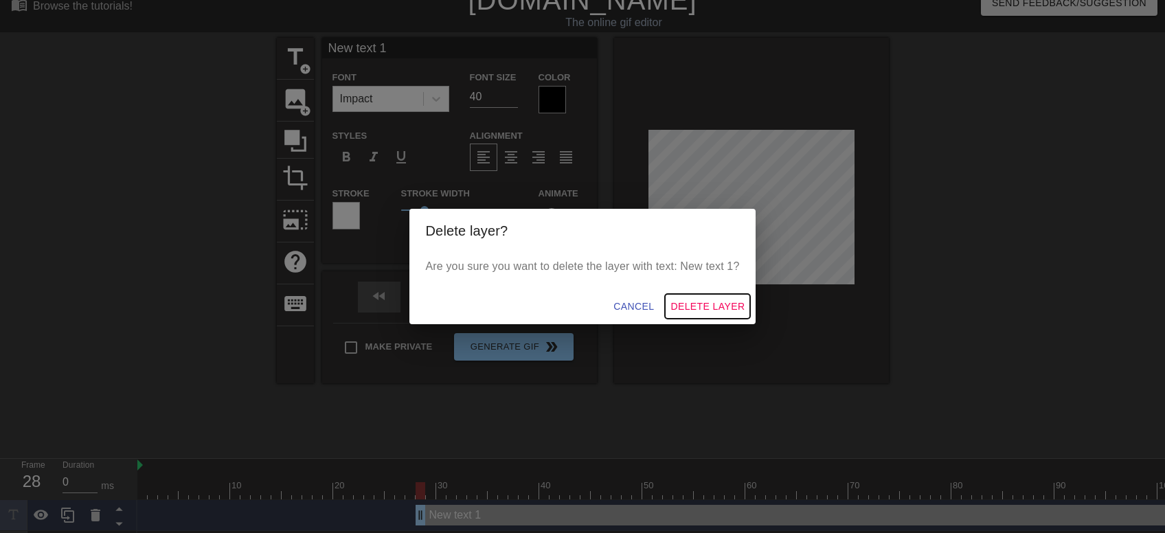
click at [696, 301] on span "Delete Layer" at bounding box center [708, 306] width 74 height 17
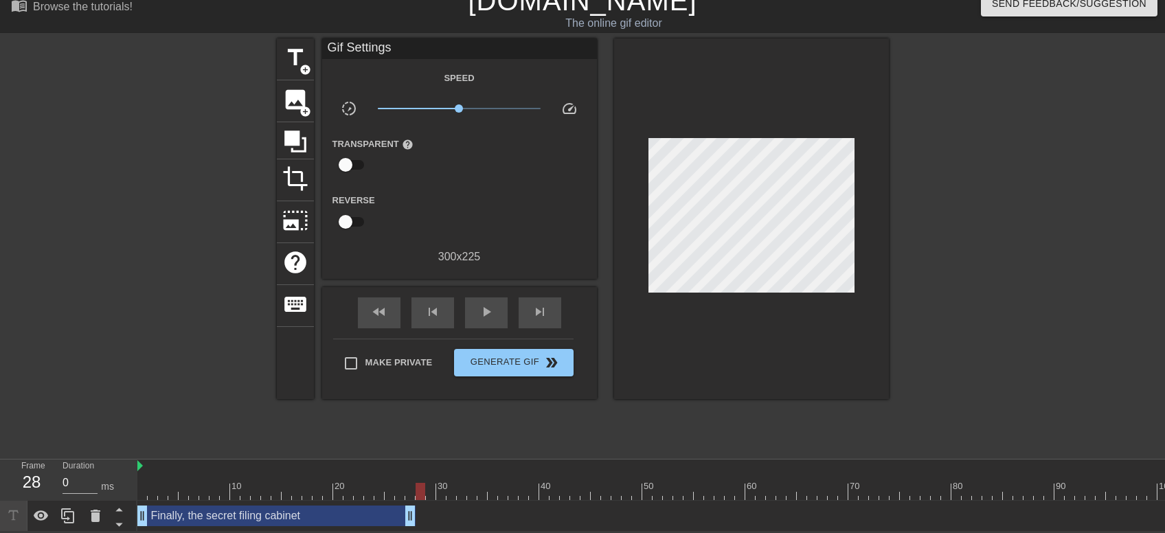
click at [330, 513] on div "Finally, the secret filing cabinet drag_handle drag_handle" at bounding box center [276, 516] width 278 height 21
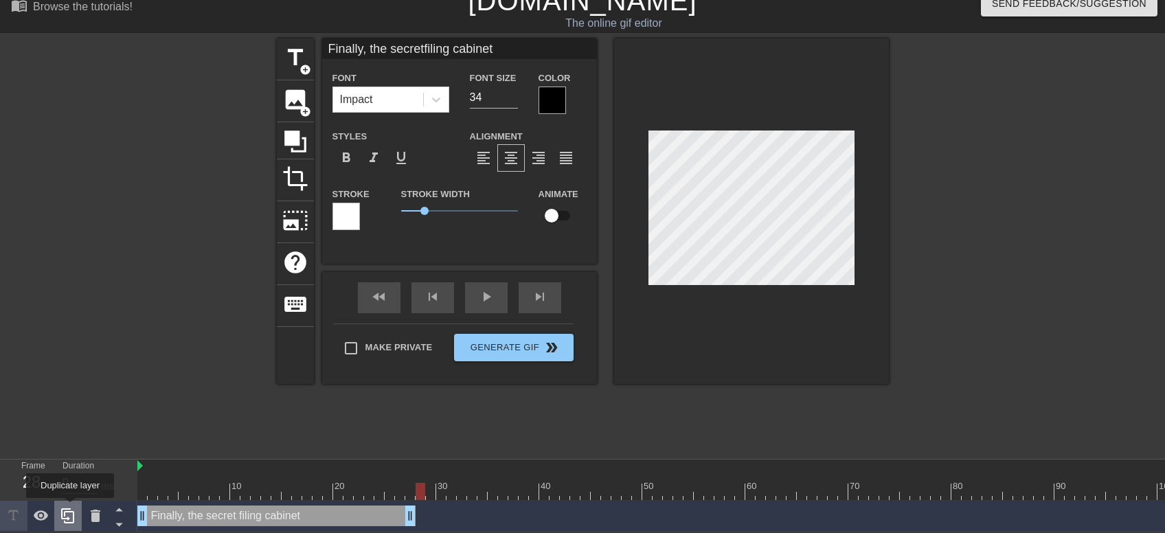
click at [70, 508] on icon at bounding box center [68, 516] width 16 height 16
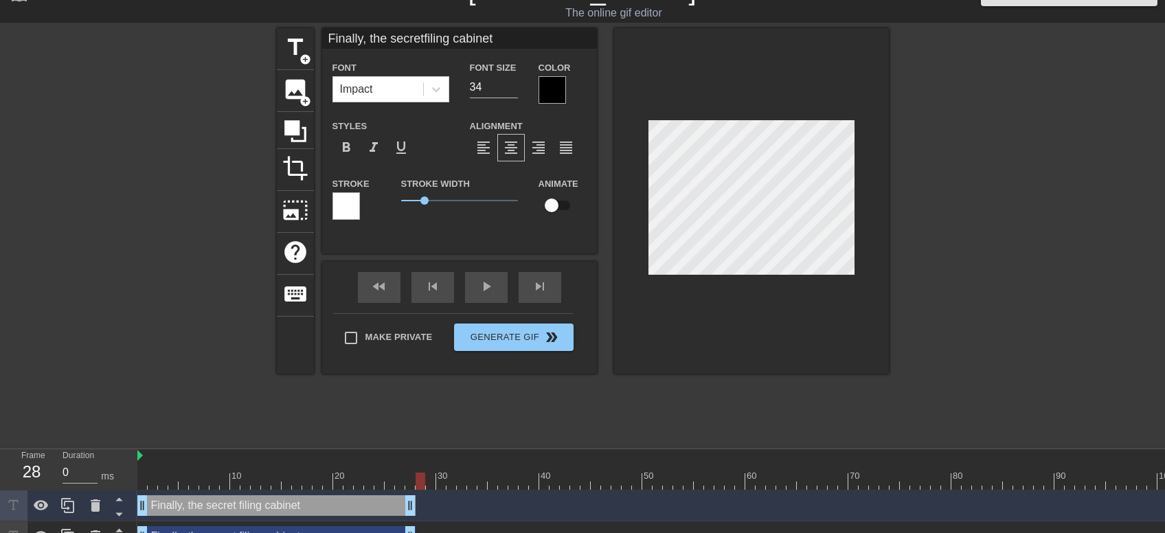
scroll to position [47, 0]
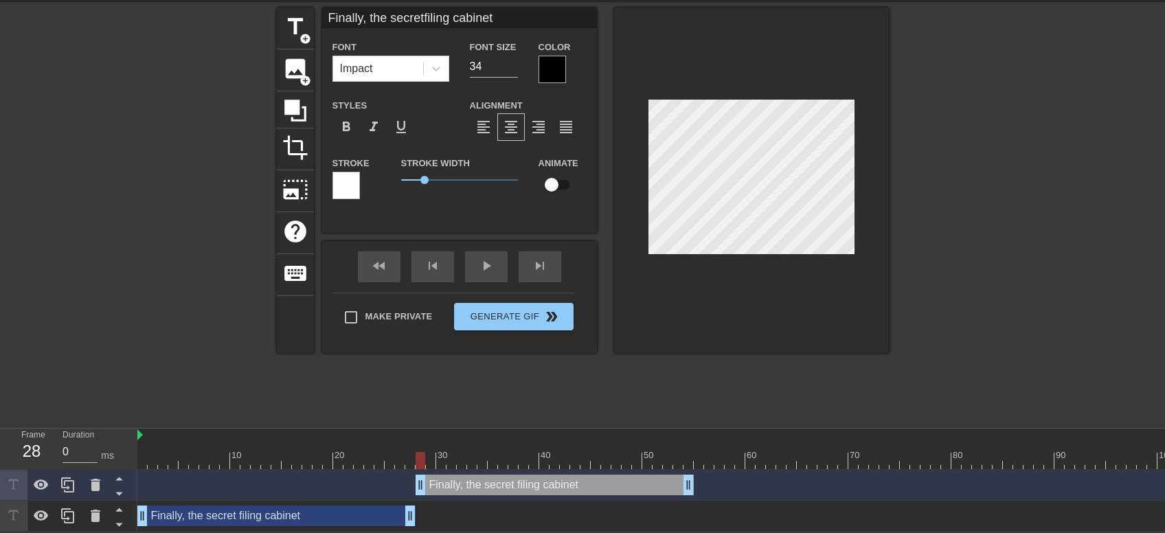
drag, startPoint x: 357, startPoint y: 484, endPoint x: 638, endPoint y: 485, distance: 281.8
click at [638, 485] on div "Finally, the secret filing cabinet drag_handle drag_handle" at bounding box center [555, 485] width 278 height 21
type input "Finally, the secretfiling"
type textarea "Finally, the secret filing"
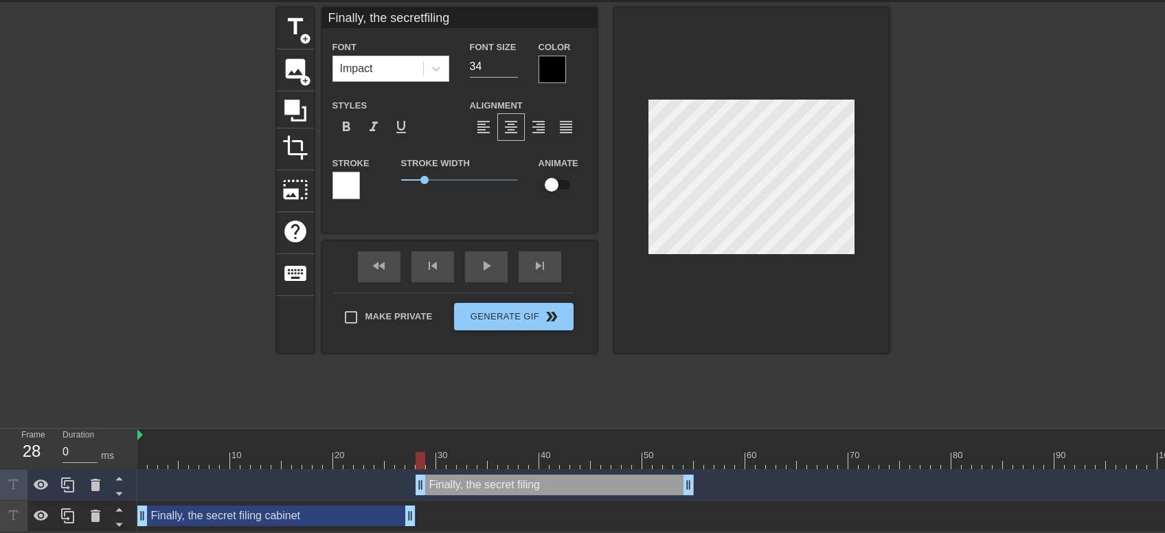
type input "Finally, the secretfiling"
type textarea "Finally, the secret filing"
type input "Finally, the secretfilin"
type textarea "Finally, the secret filin"
type input "Finally, the secretfili"
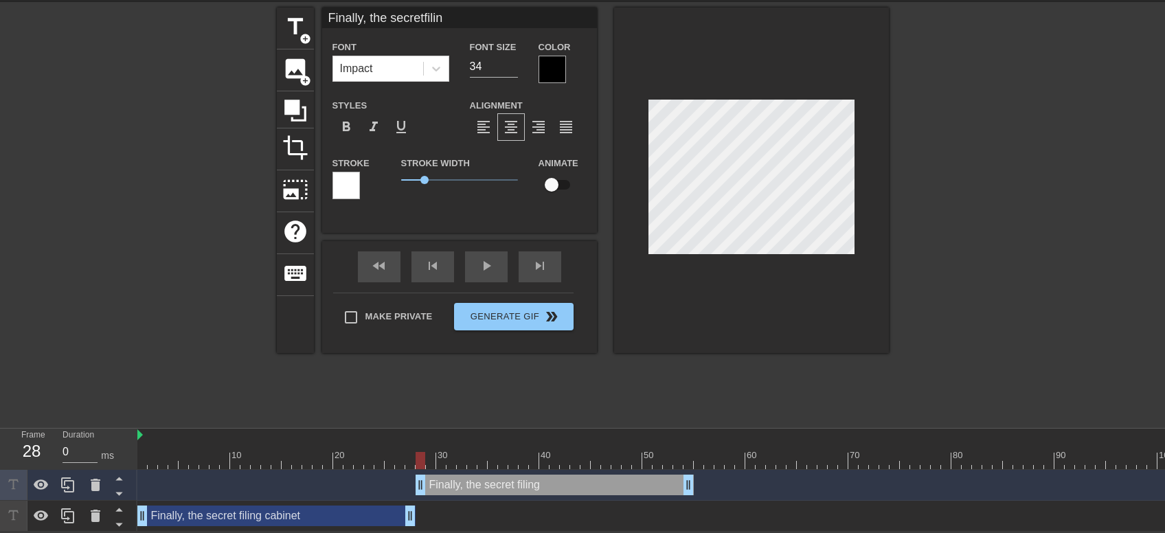
type textarea "Finally, the secret fili"
type input "Finally, the secretfil"
type textarea "Finally, the secret fil"
type input "Finally, the secretfi"
type textarea "Finally, the secret fi"
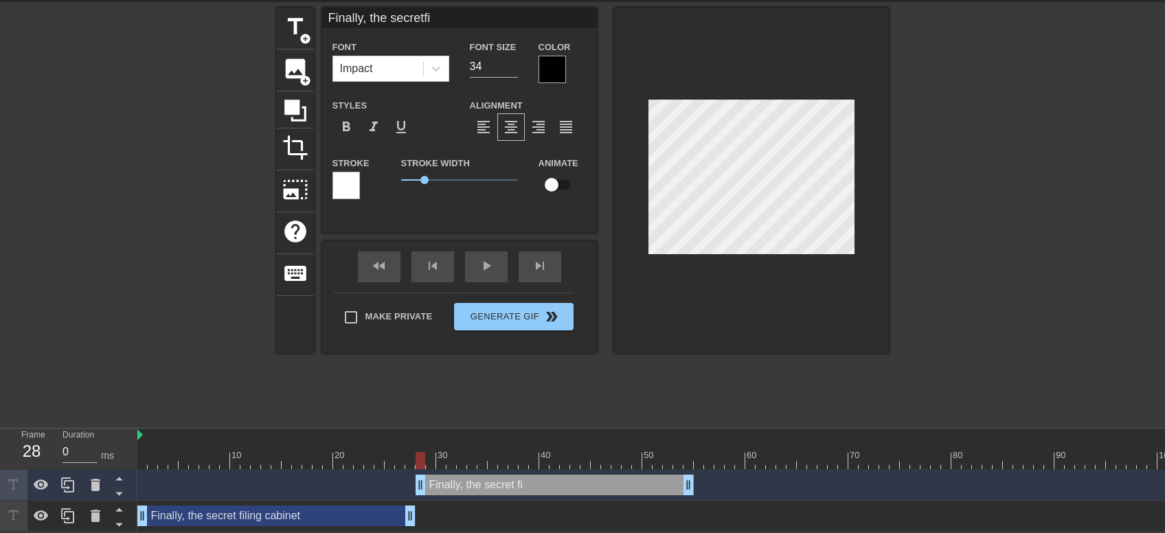
type input "Finally, the secretf"
type textarea "Finally, the secret f"
type input "Finally, the secret"
type textarea "Finally, the secret"
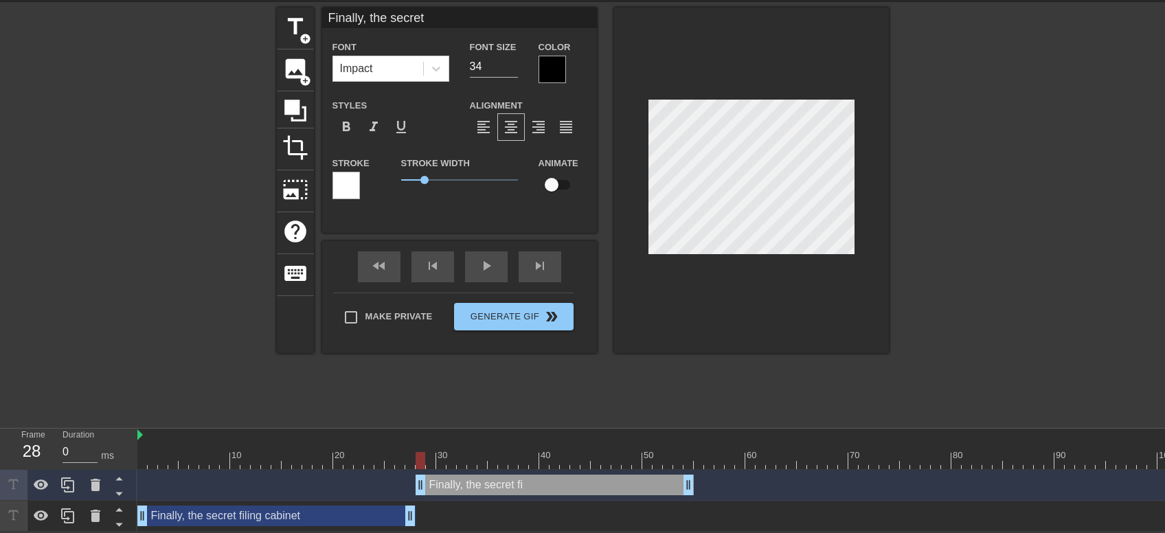
scroll to position [1, 1]
type input "Finally, the secre"
type textarea "Finally, the secre"
type input "Finally, the secr"
type textarea "Finally, the secr"
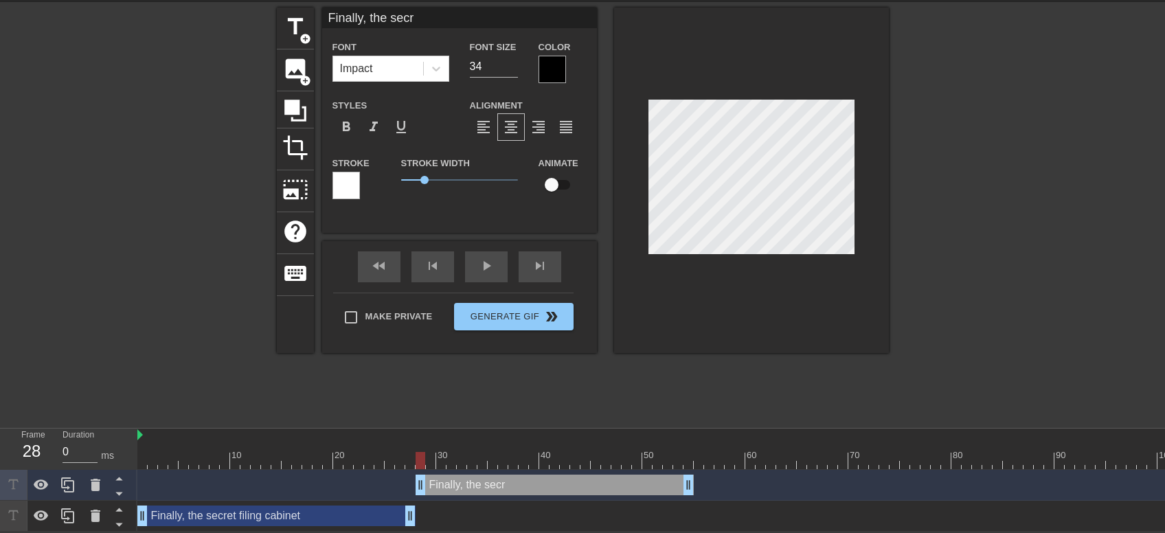
type input "Finally, the sec"
type textarea "Finally, the sec"
type input "Finally, the se"
type textarea "Finally, the se"
type input "Finally, the s"
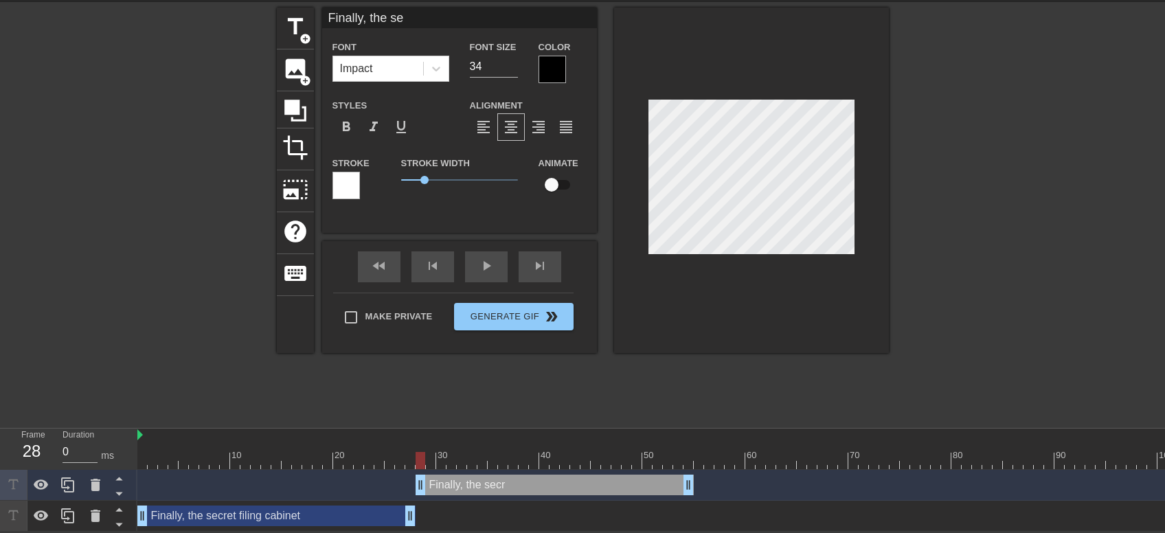
type textarea "Finally, the s"
type input "Finally, the"
type textarea "Finally, the"
type input "Finally, the"
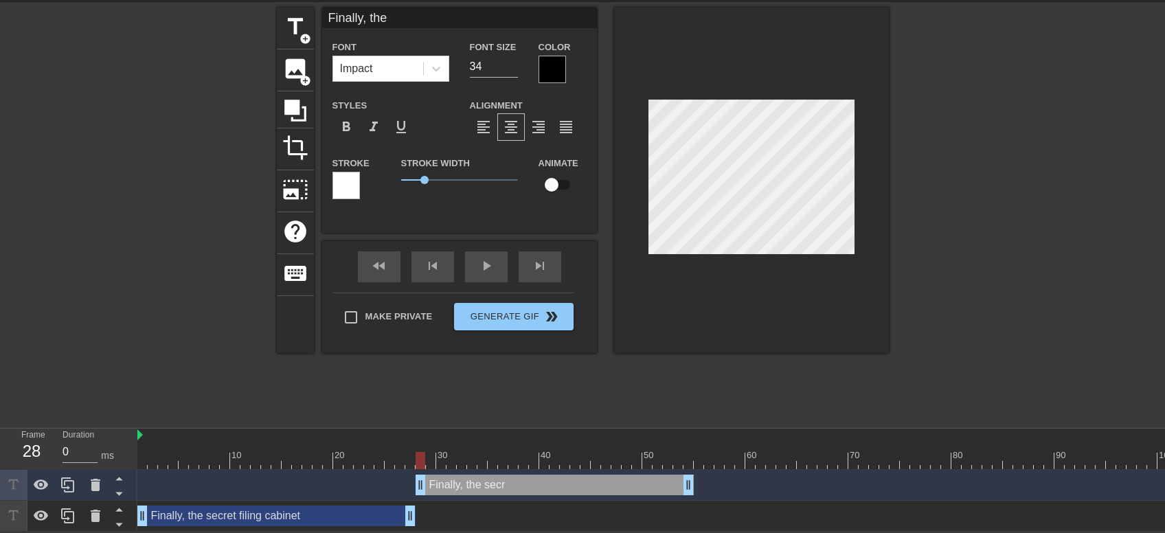
type textarea "Finally, the"
type input "Finally, th"
type textarea "Finally, th"
type input "Finally, t"
type textarea "Finally, t"
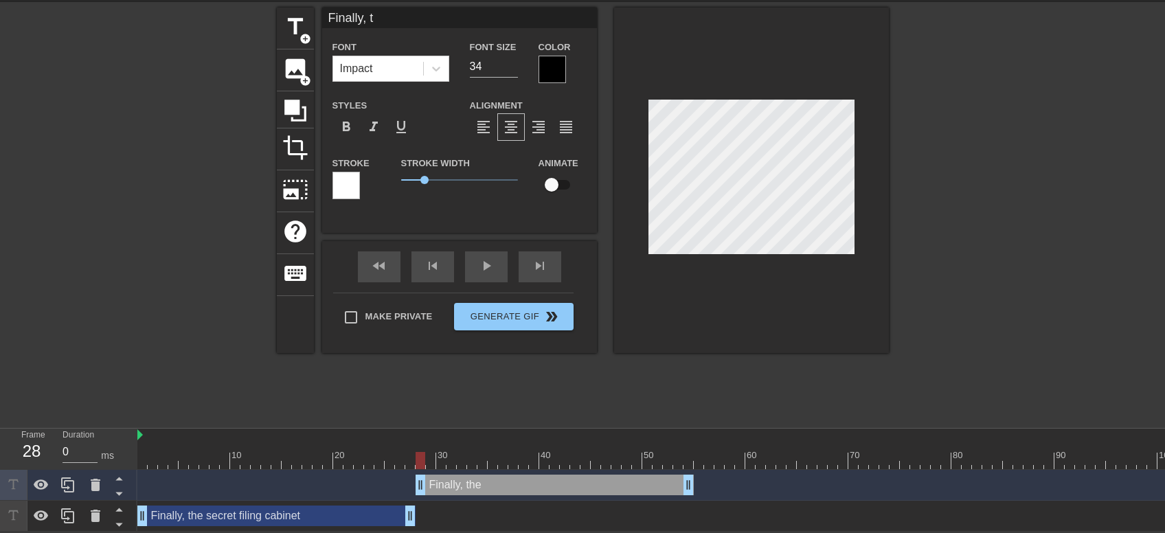
type input "Finally,"
type textarea "Finally,"
type input "Finally,"
type textarea "Finally,"
type input "Finally"
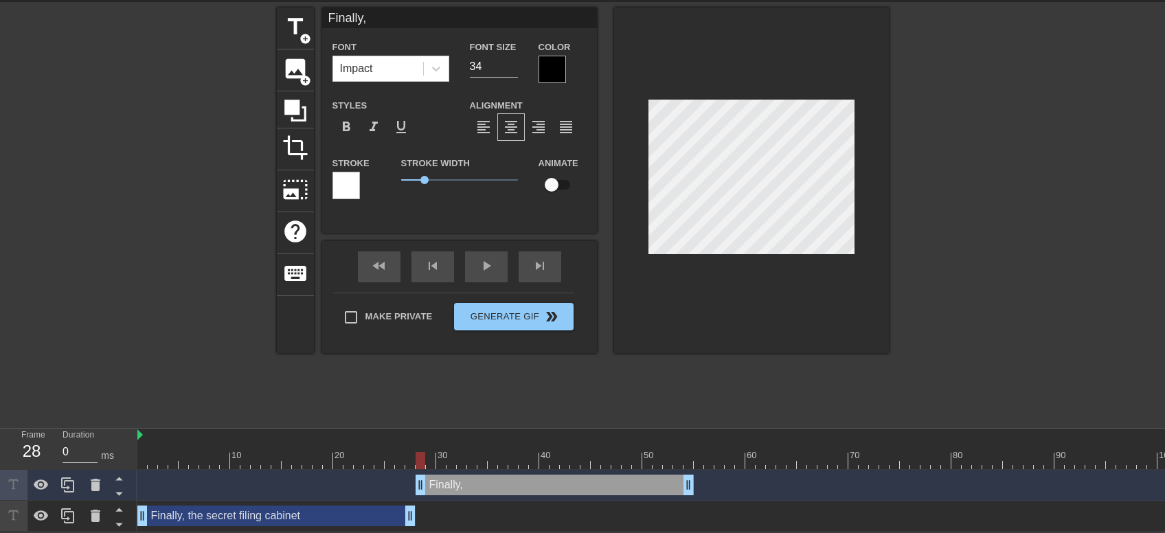
type textarea "Finally"
type input "Finall"
type textarea "Finall"
type input "Final"
type textarea "Final"
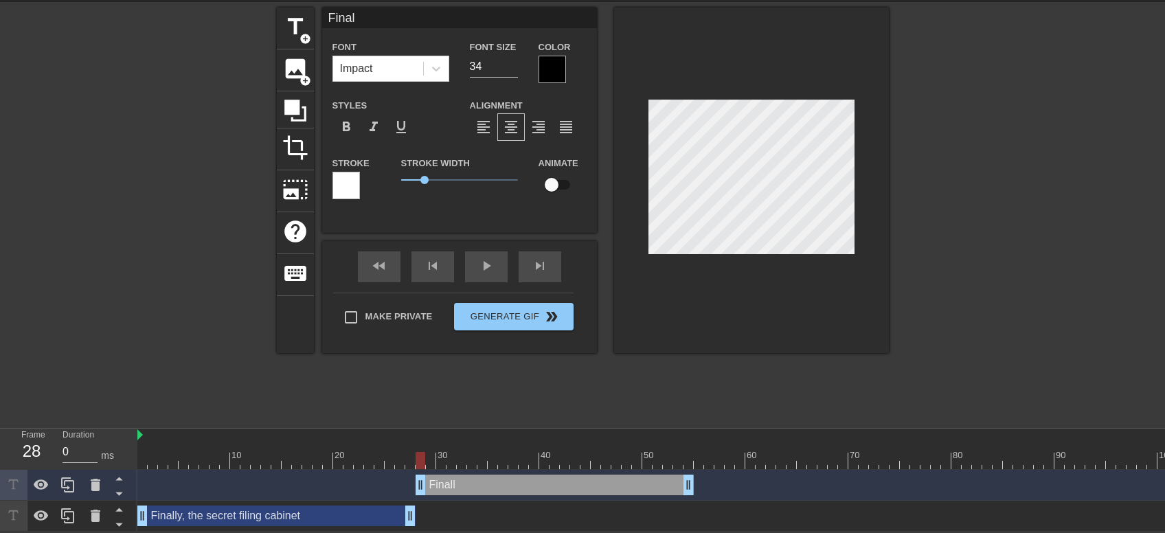
scroll to position [1, 0]
type input "Fina"
type textarea "Fina"
type input "Fin"
type textarea "Fin"
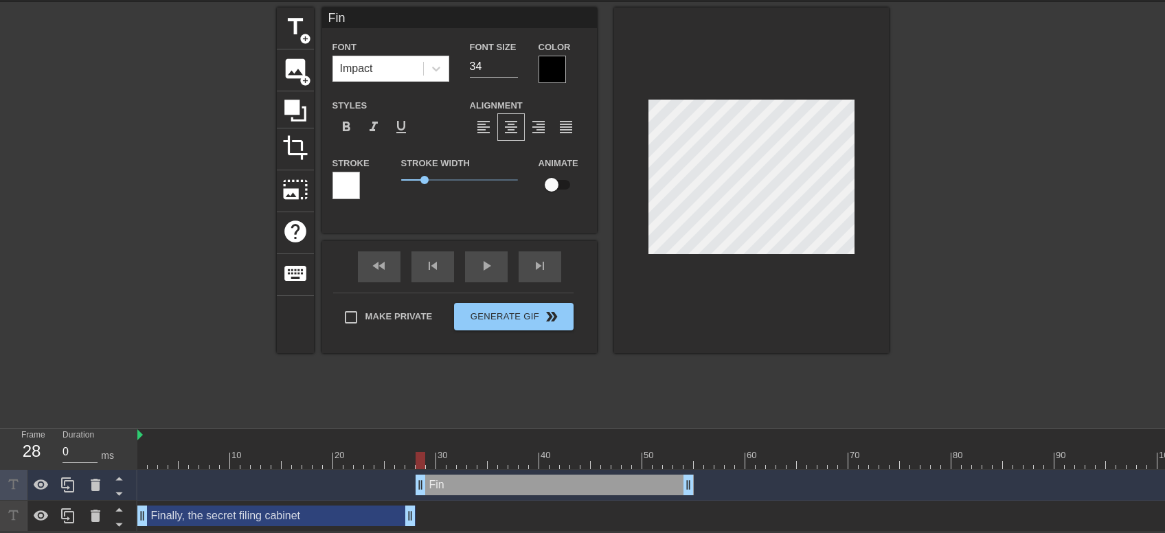
type input "Fi"
type textarea "Fi"
type input "F"
type textarea "F"
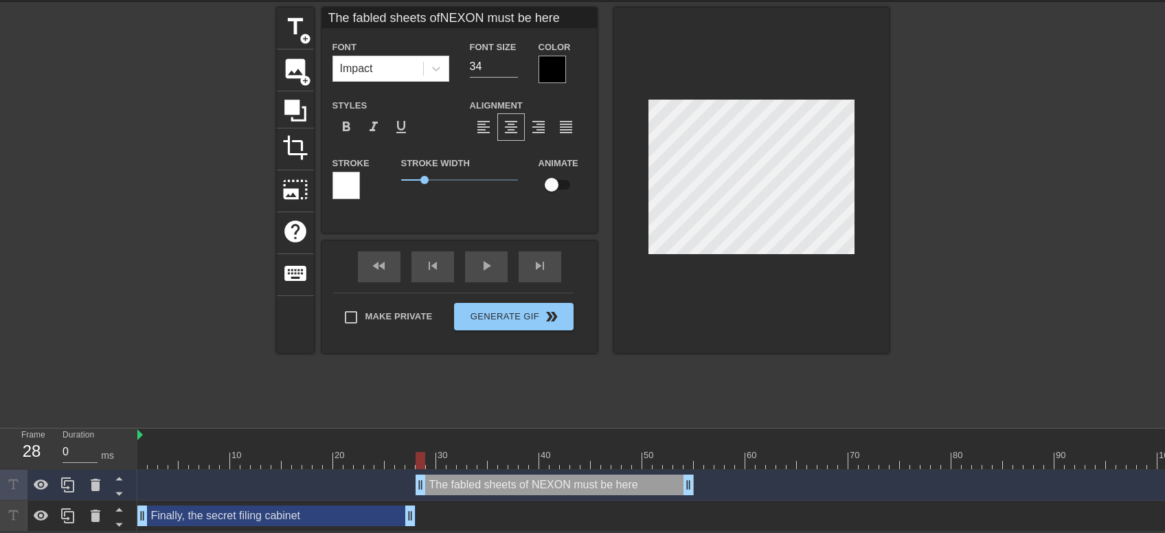
click at [1001, 299] on div at bounding box center [1009, 214] width 206 height 412
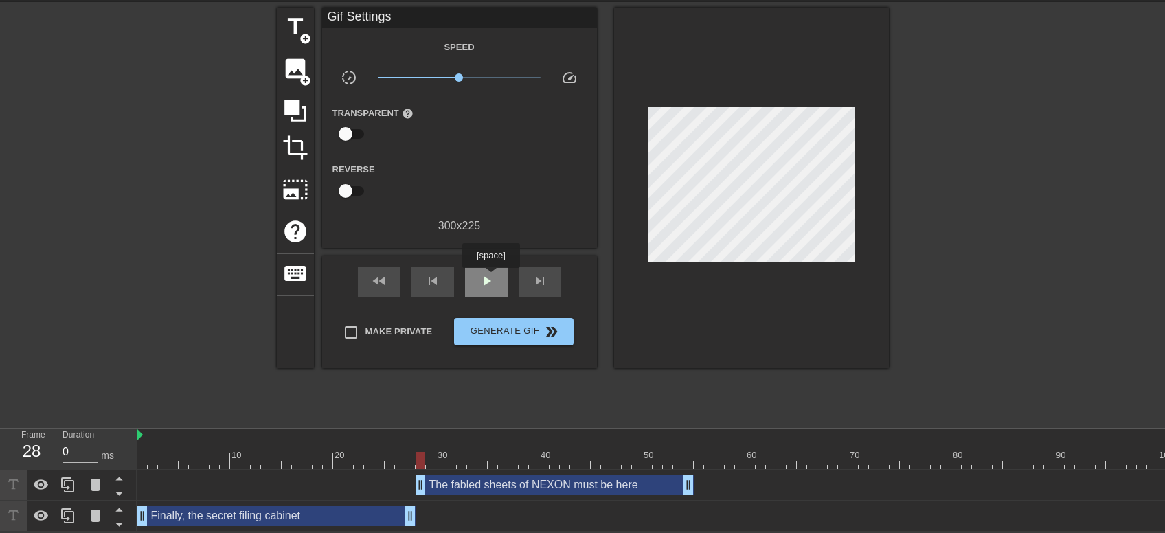
click at [491, 278] on span "play_arrow" at bounding box center [486, 281] width 16 height 16
click at [493, 273] on span "pause" at bounding box center [486, 281] width 16 height 16
drag, startPoint x: 406, startPoint y: 515, endPoint x: 324, endPoint y: 516, distance: 81.8
click at [324, 516] on div "Finally, the secret filing cabinet drag_handle drag_handle" at bounding box center [235, 516] width 196 height 21
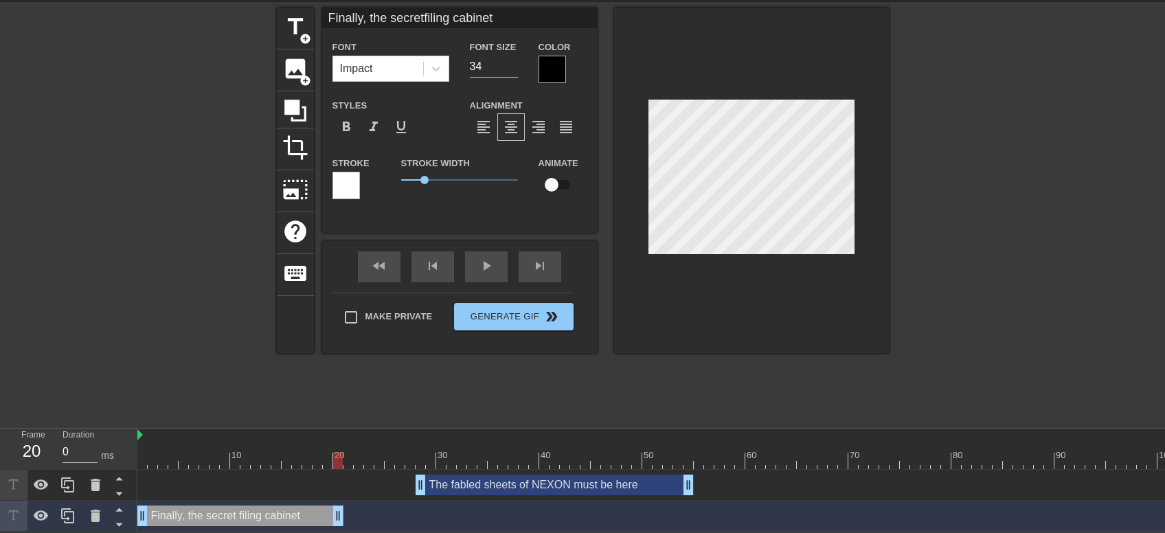
drag, startPoint x: 324, startPoint y: 516, endPoint x: 375, endPoint y: 513, distance: 50.2
click at [335, 517] on div "Finally, the secret filing cabinet drag_handle drag_handle" at bounding box center [240, 516] width 206 height 21
drag, startPoint x: 511, startPoint y: 482, endPoint x: 438, endPoint y: 483, distance: 72.2
click at [438, 483] on div "The fabled sheets of NEXON must be here drag_handle drag_handle" at bounding box center [483, 485] width 278 height 21
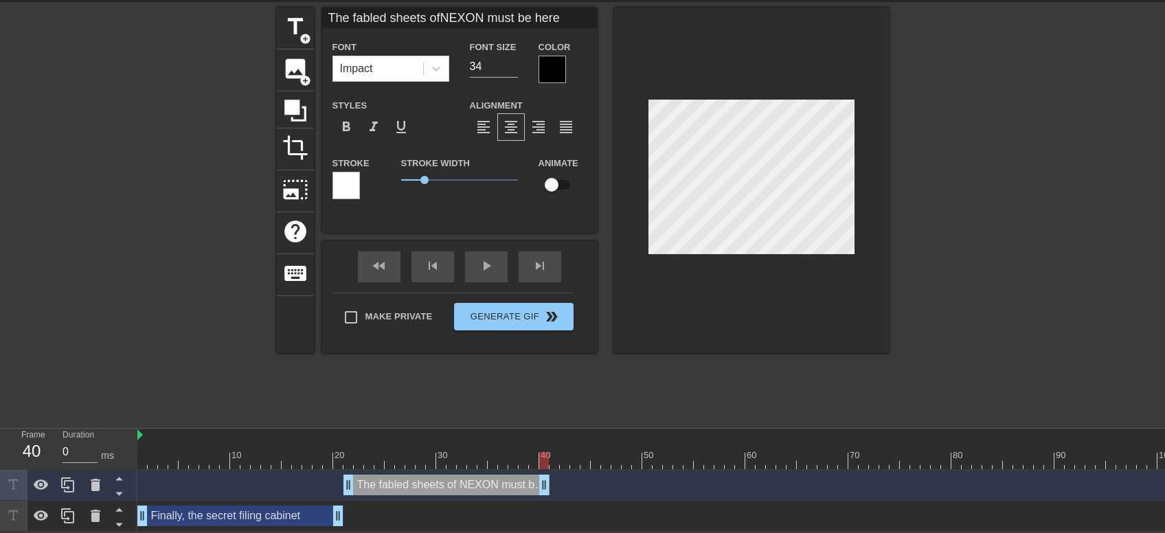
drag, startPoint x: 617, startPoint y: 485, endPoint x: 550, endPoint y: 487, distance: 67.4
click at [550, 487] on div "The fabled sheets of NEXON must be here drag_handle drag_handle" at bounding box center [755, 485] width 1237 height 21
click at [449, 484] on div "The fabled sheets of NEXON must be here drag_handle drag_handle" at bounding box center [447, 485] width 206 height 21
click at [64, 483] on icon at bounding box center [68, 485] width 16 height 16
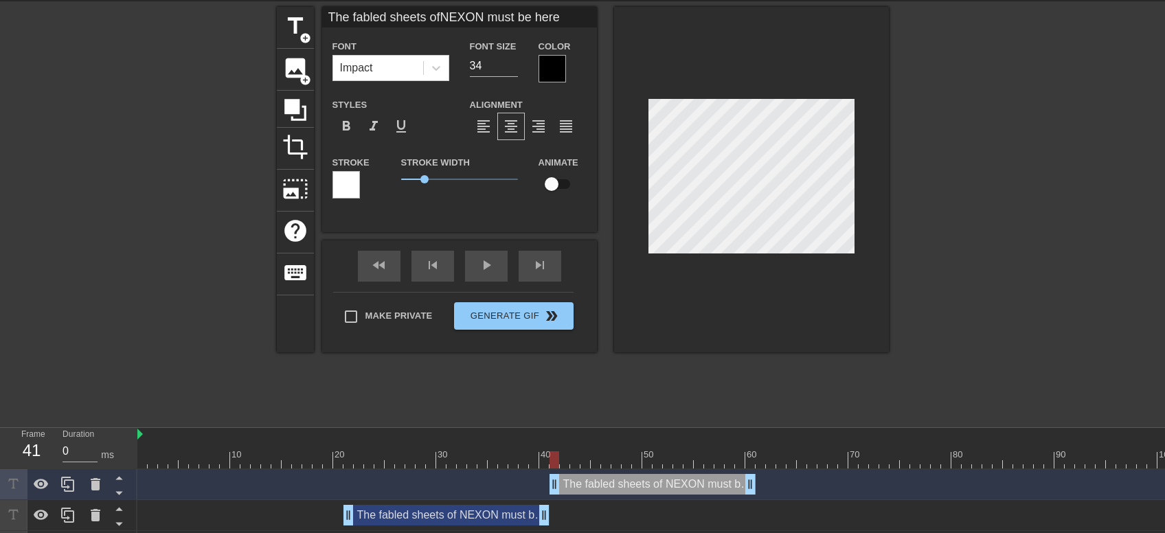
drag, startPoint x: 506, startPoint y: 480, endPoint x: 717, endPoint y: 481, distance: 211.0
click at [717, 481] on div "The fabled sheets of NEXON must be here drag_handle drag_handle" at bounding box center [653, 484] width 206 height 21
click at [717, 488] on div "What's this?! drag_handle drag_handle" at bounding box center [653, 484] width 206 height 21
click at [71, 480] on icon at bounding box center [68, 484] width 16 height 16
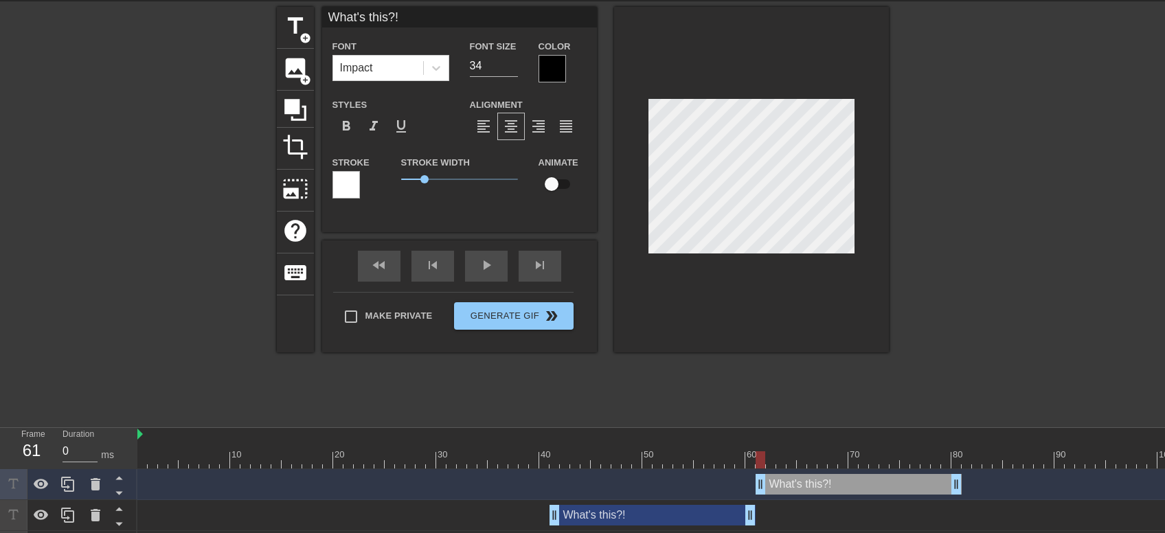
drag, startPoint x: 705, startPoint y: 485, endPoint x: 912, endPoint y: 480, distance: 206.9
click at [912, 480] on div "What's this?! drag_handle drag_handle" at bounding box center [859, 484] width 206 height 21
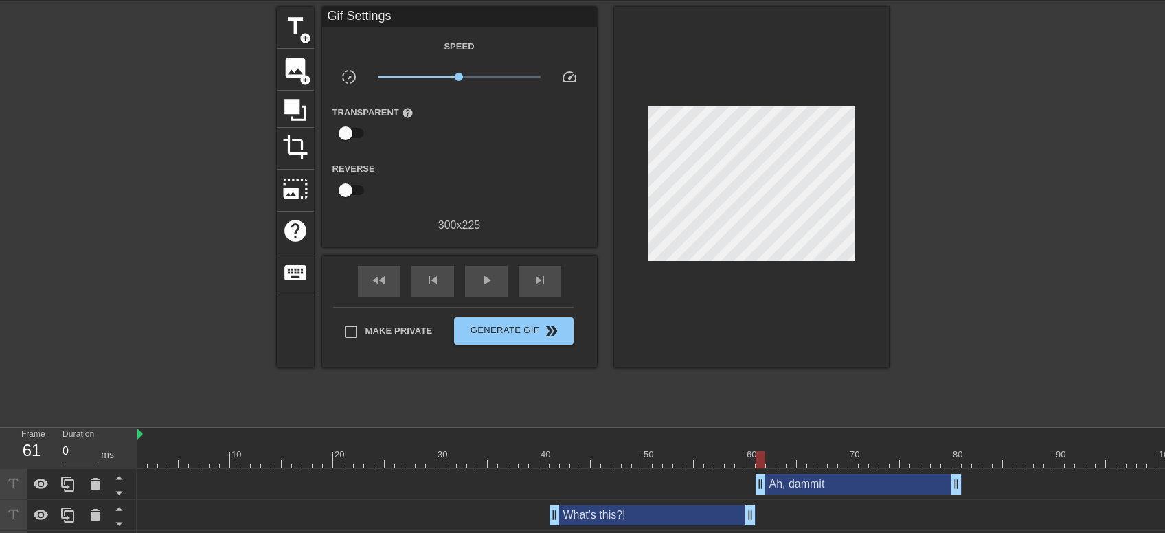
click at [1039, 326] on div at bounding box center [1009, 213] width 206 height 412
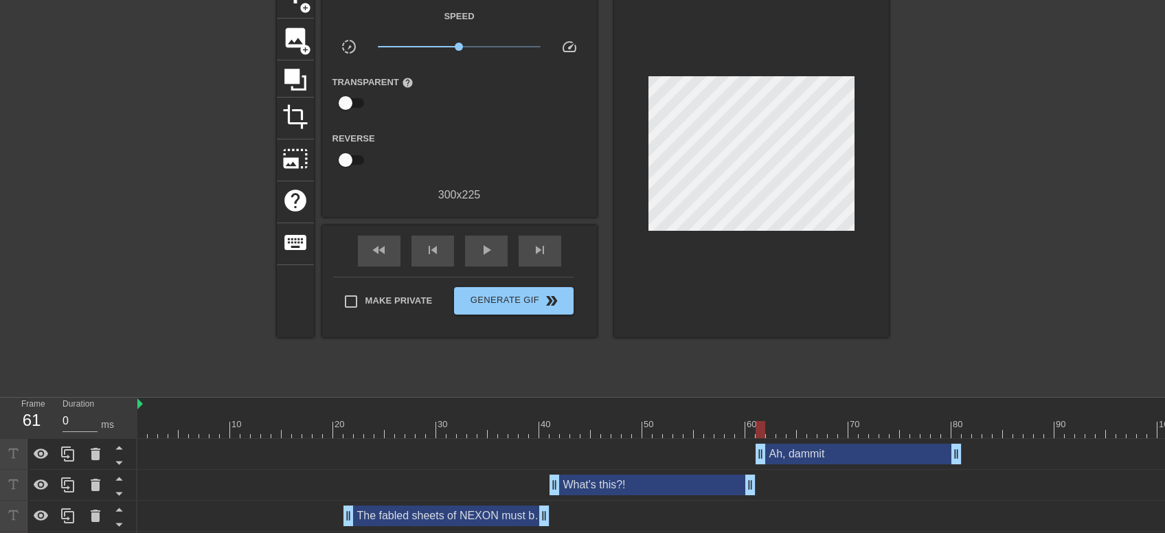
scroll to position [109, 0]
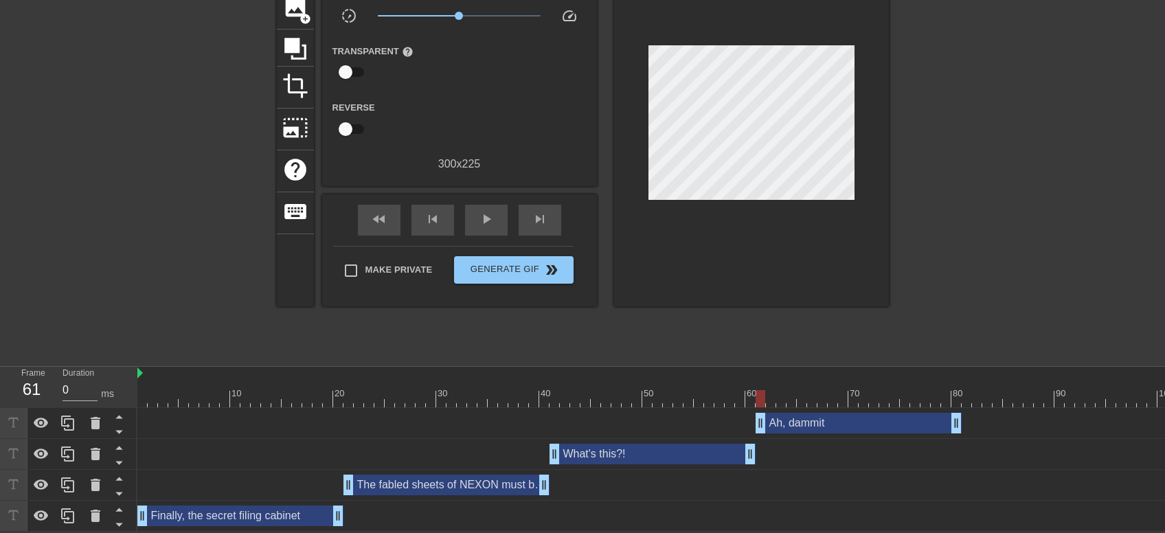
click at [539, 520] on div "Finally, the secret filing cabinet drag_handle drag_handle" at bounding box center [755, 516] width 1237 height 21
click at [149, 394] on div at bounding box center [755, 398] width 1237 height 17
click at [377, 213] on span "fast_rewind" at bounding box center [379, 219] width 16 height 16
click at [491, 214] on span "play_arrow" at bounding box center [486, 219] width 16 height 16
click at [497, 210] on div "pause" at bounding box center [486, 220] width 43 height 31
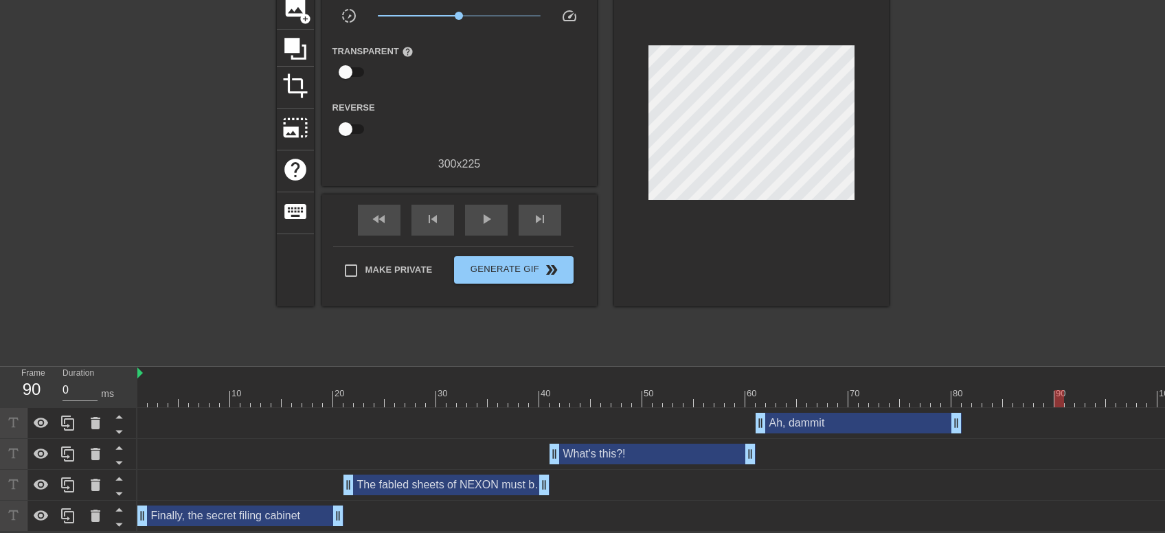
click at [911, 423] on div "Ah, dammit drag_handle drag_handle" at bounding box center [859, 423] width 206 height 21
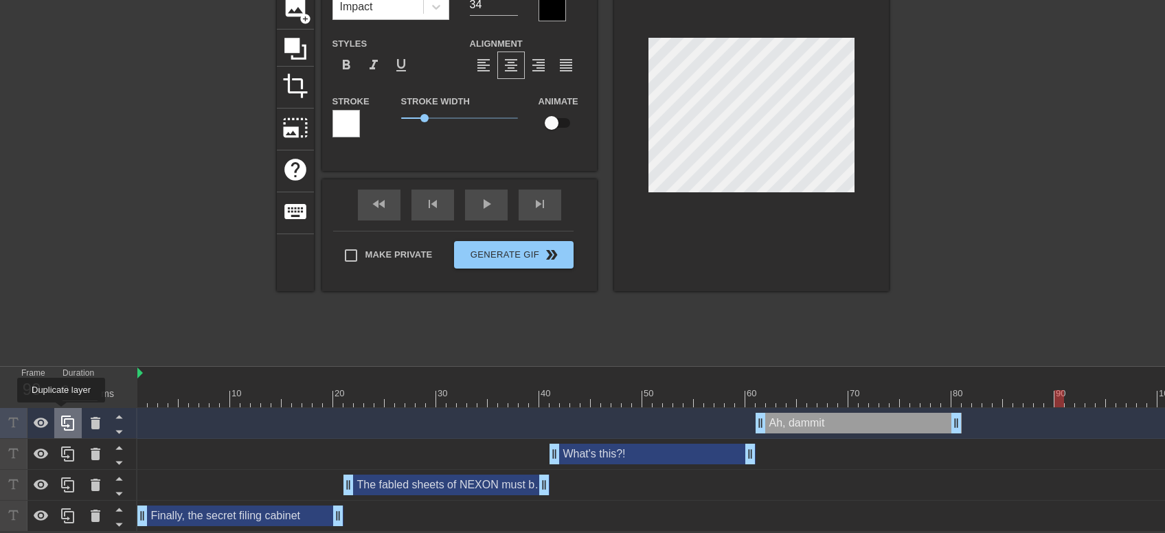
click at [63, 412] on div at bounding box center [67, 423] width 27 height 30
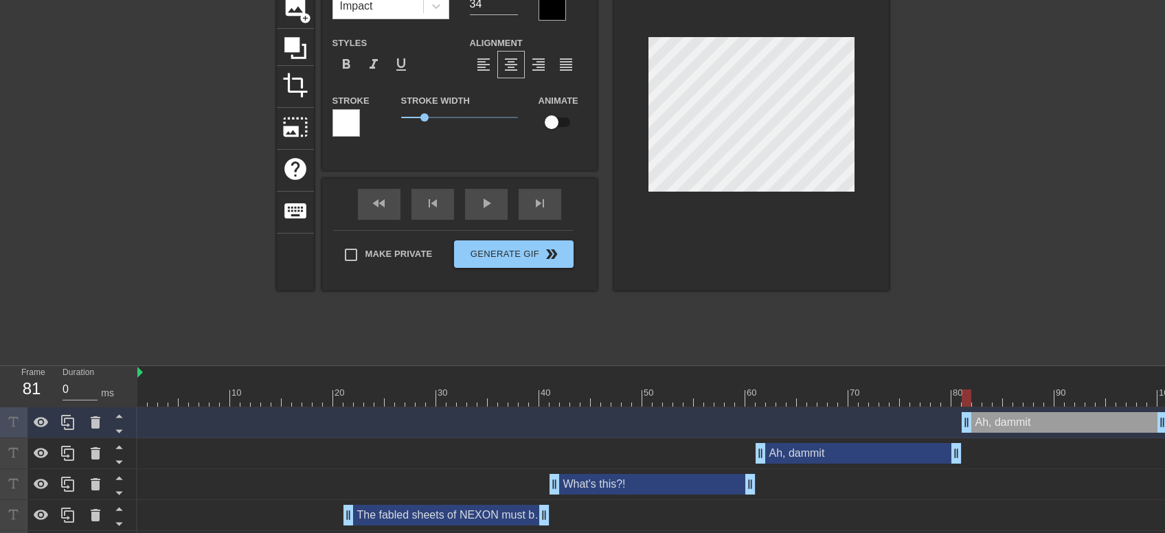
drag, startPoint x: 820, startPoint y: 422, endPoint x: 1008, endPoint y: 420, distance: 188.3
click at [1008, 420] on div "Ah, dammit drag_handle drag_handle" at bounding box center [1065, 422] width 206 height 21
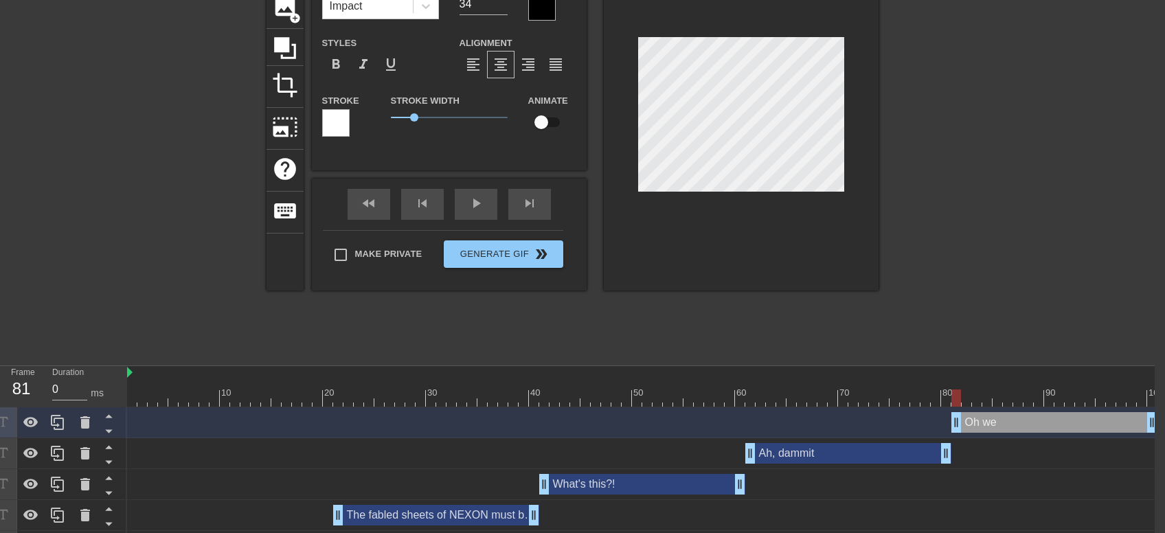
scroll to position [0, 1]
click at [755, 402] on div at bounding box center [745, 398] width 1237 height 17
click at [462, 204] on div "play_arrow" at bounding box center [476, 204] width 43 height 31
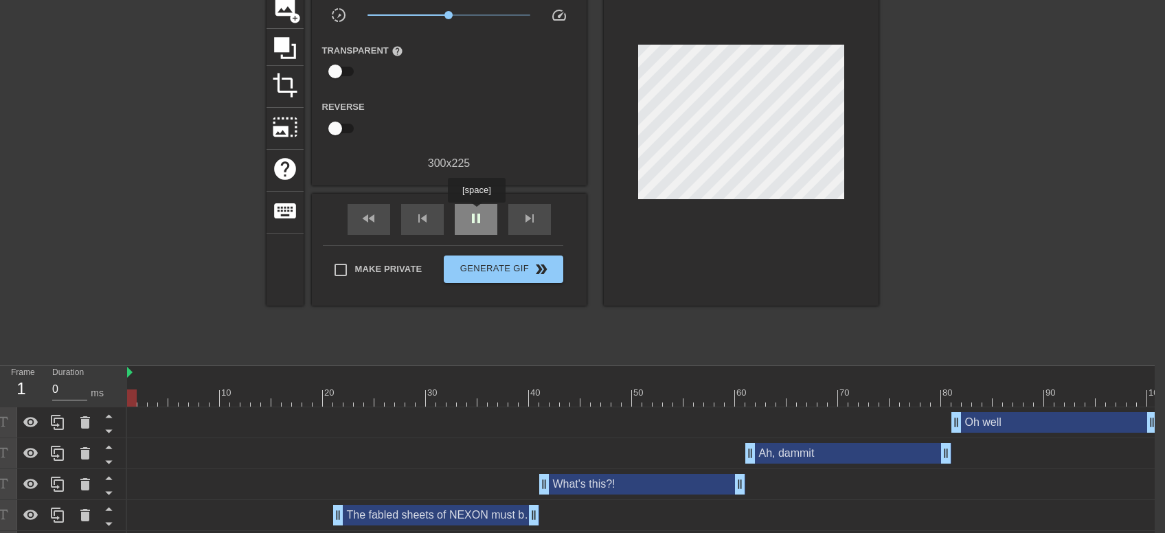
click at [476, 214] on span "pause" at bounding box center [476, 218] width 16 height 16
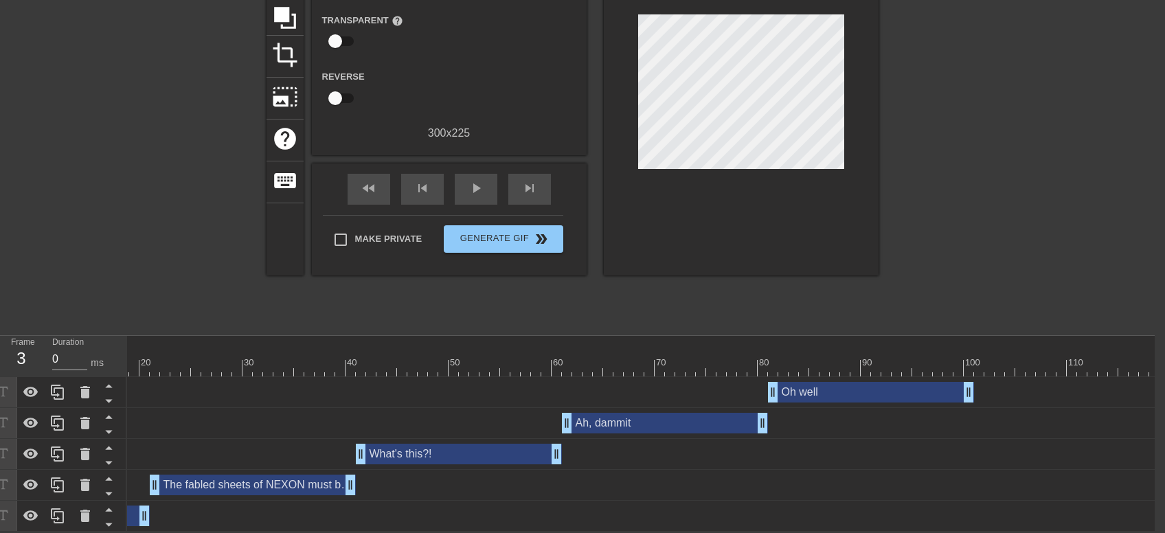
scroll to position [0, 216]
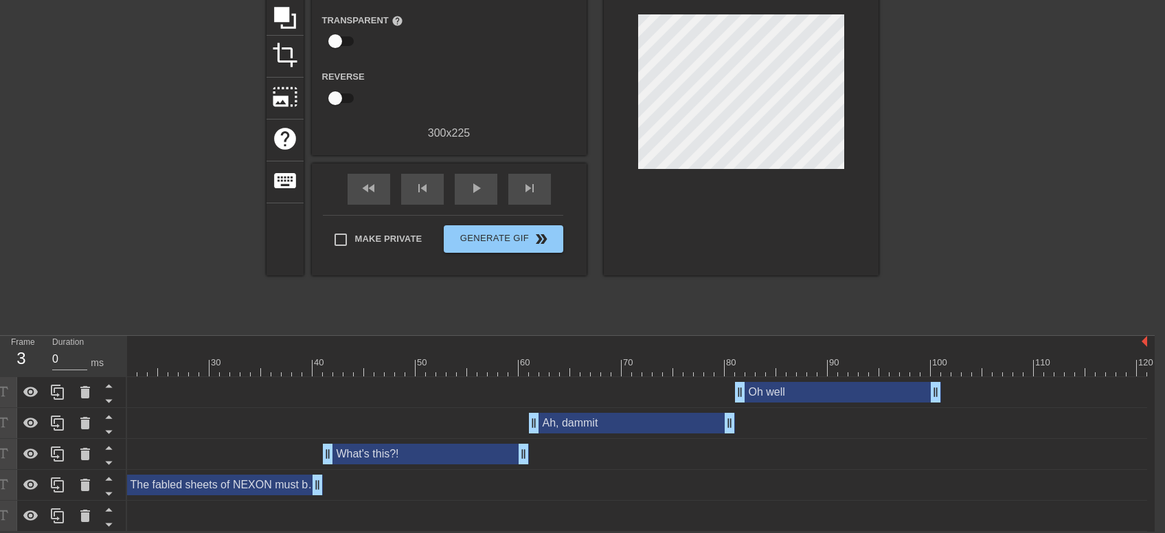
click at [858, 386] on div "Oh well drag_handle drag_handle" at bounding box center [838, 392] width 206 height 21
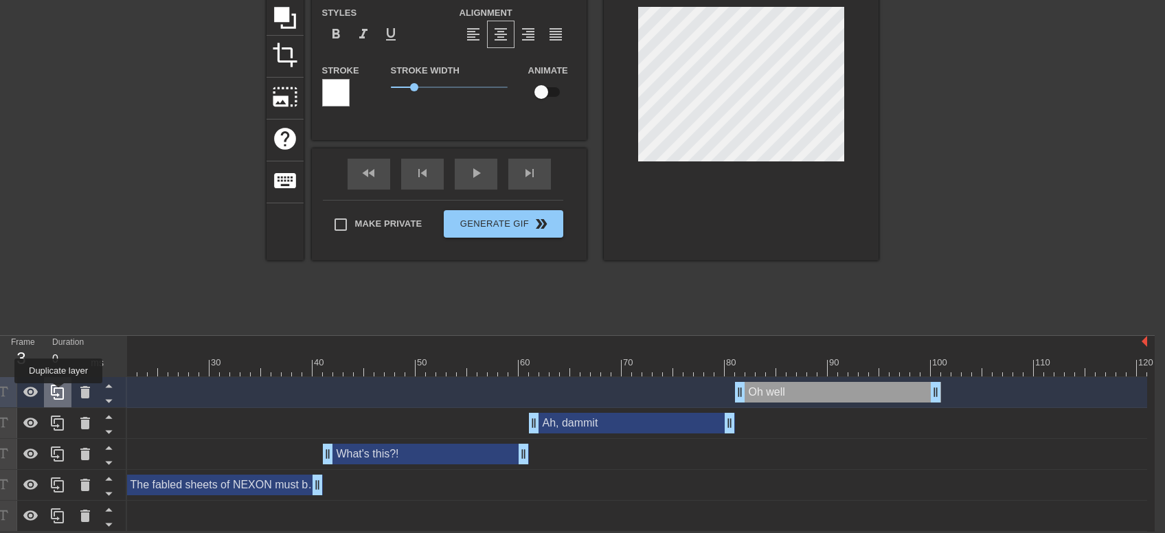
click at [58, 393] on icon at bounding box center [57, 392] width 16 height 16
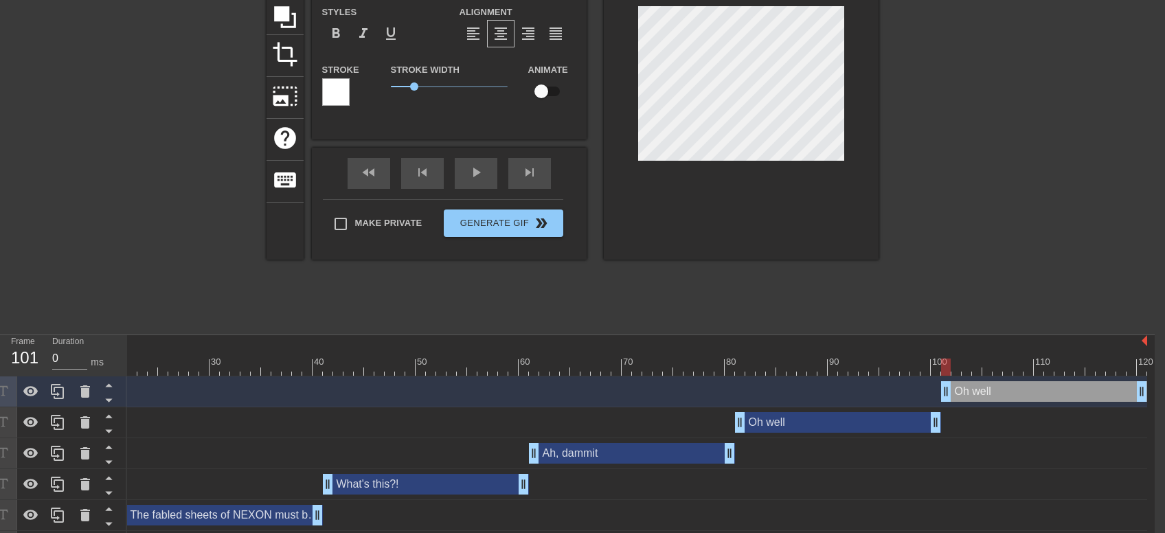
drag, startPoint x: 809, startPoint y: 393, endPoint x: 1022, endPoint y: 392, distance: 213.0
click at [1022, 392] on div "Oh well drag_handle drag_handle" at bounding box center [1044, 391] width 206 height 21
click at [991, 178] on div at bounding box center [998, 120] width 206 height 412
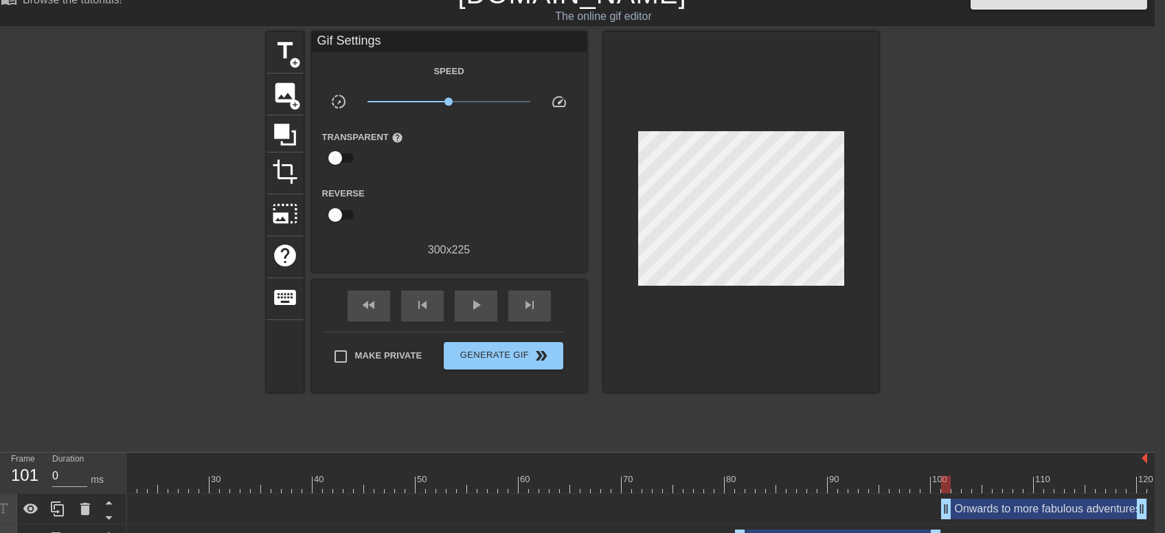
scroll to position [0, 10]
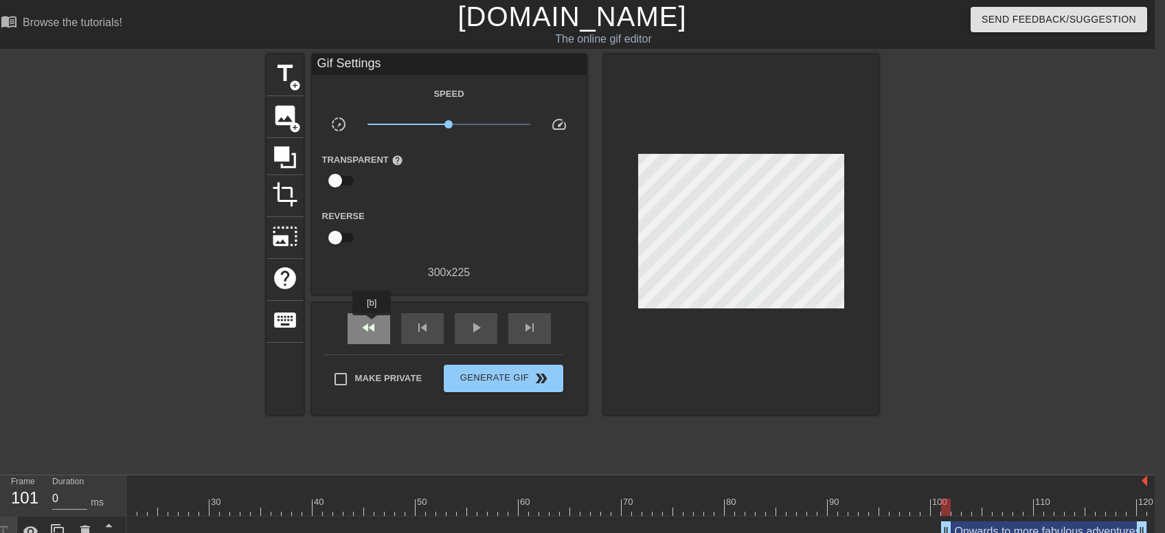
click at [372, 325] on span "fast_rewind" at bounding box center [369, 328] width 16 height 16
click at [474, 328] on span "play_arrow" at bounding box center [476, 328] width 16 height 16
click at [367, 372] on span "Make Private" at bounding box center [388, 379] width 67 height 14
click at [355, 372] on input "Make Private" at bounding box center [340, 379] width 29 height 29
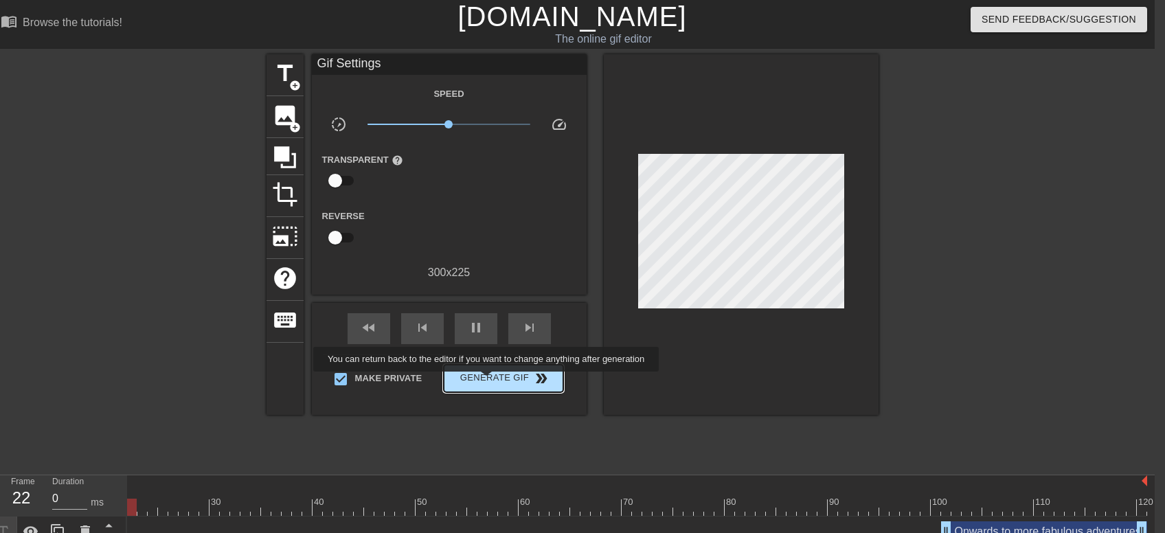
click at [488, 381] on span "Generate Gif double_arrow" at bounding box center [503, 378] width 108 height 16
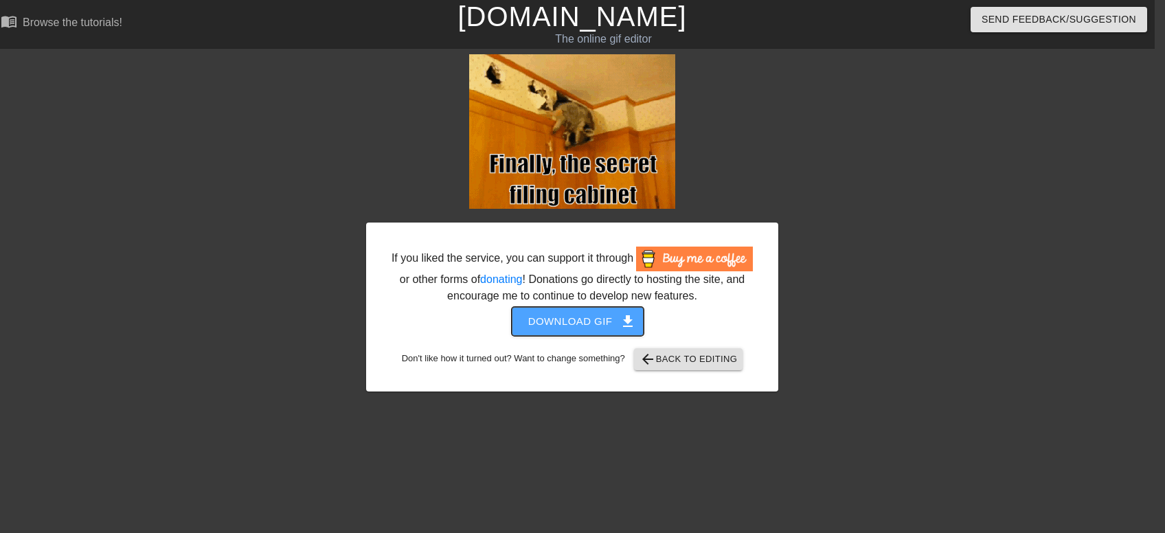
click at [565, 318] on span "Download gif get_app" at bounding box center [578, 322] width 100 height 18
